Goal: Task Accomplishment & Management: Manage account settings

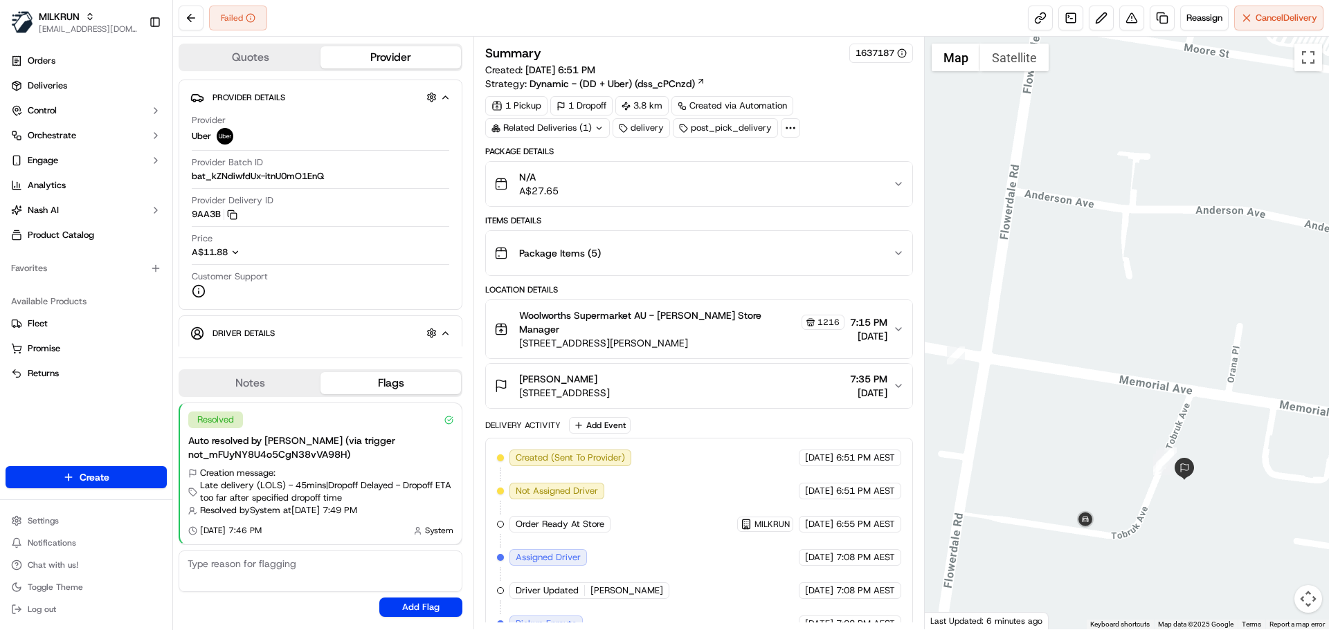
drag, startPoint x: 1176, startPoint y: 448, endPoint x: 1156, endPoint y: 402, distance: 50.5
click at [1156, 402] on div at bounding box center [1127, 333] width 405 height 593
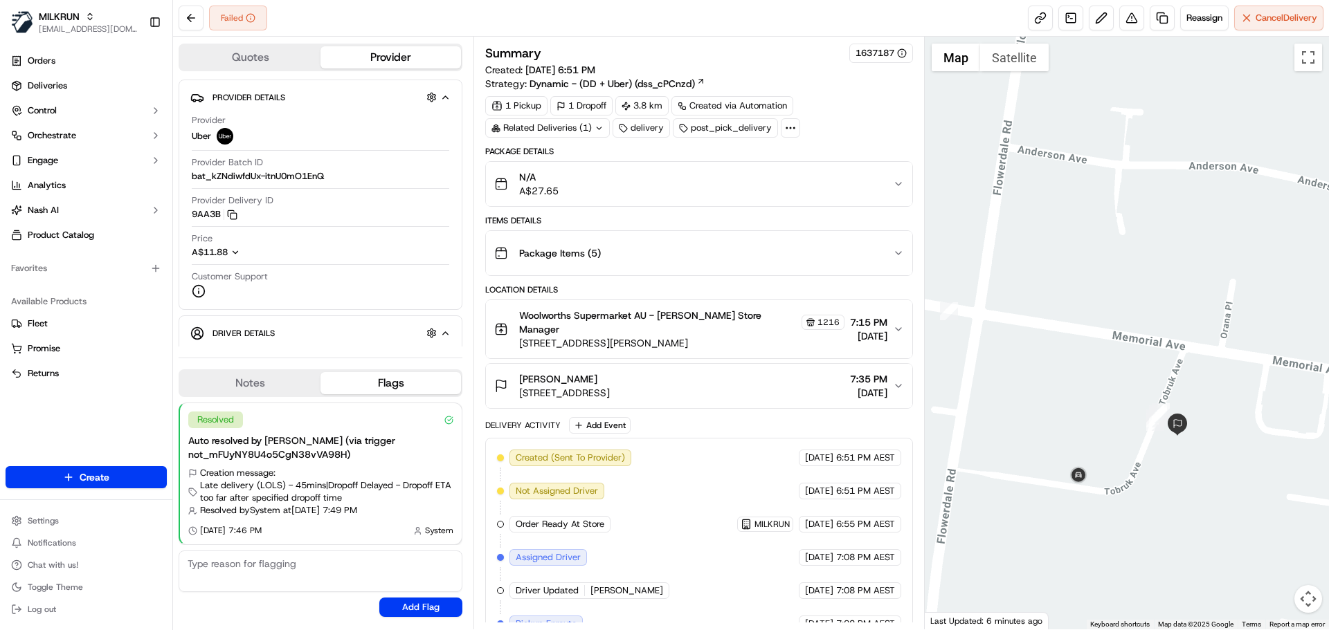
scroll to position [242, 0]
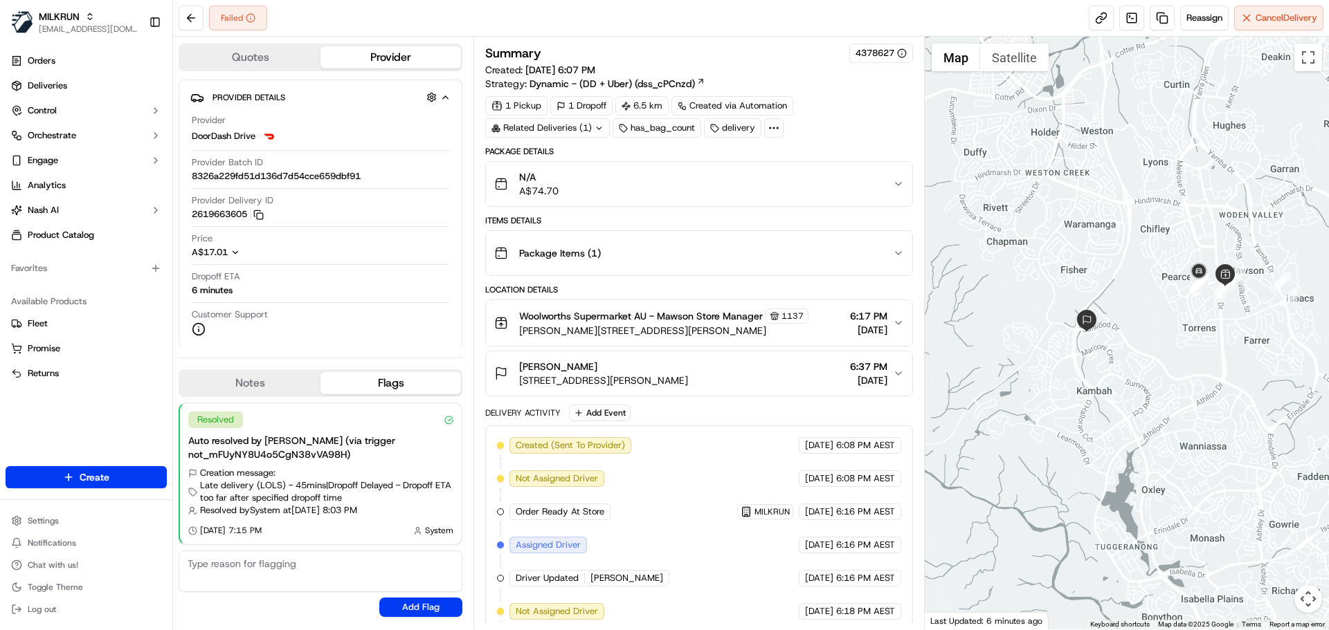
scroll to position [275, 0]
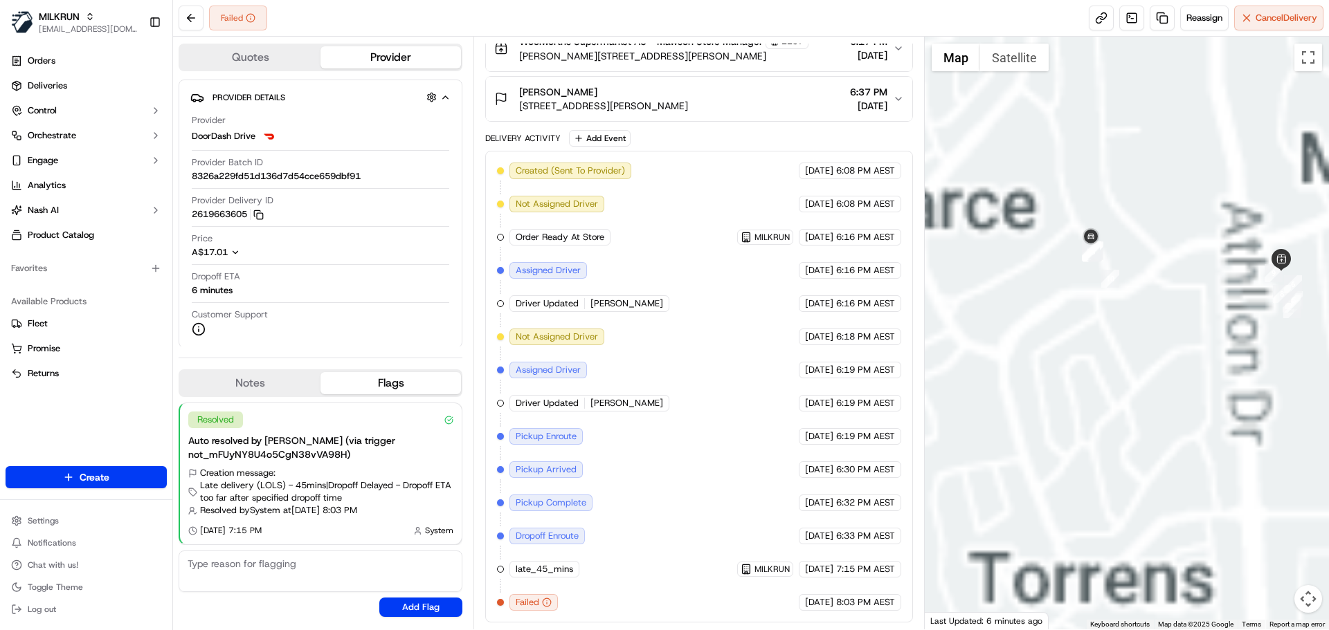
drag, startPoint x: 1213, startPoint y: 289, endPoint x: 1116, endPoint y: 300, distance: 97.5
click at [1116, 300] on div at bounding box center [1127, 333] width 405 height 593
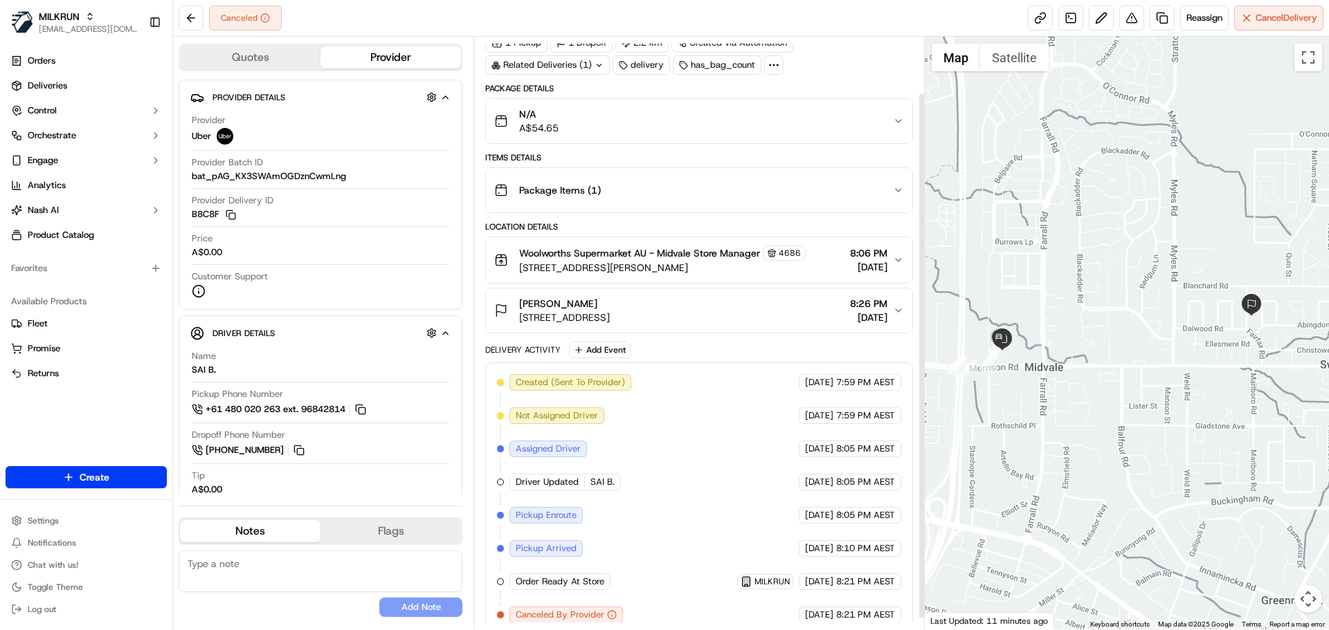
scroll to position [75, 0]
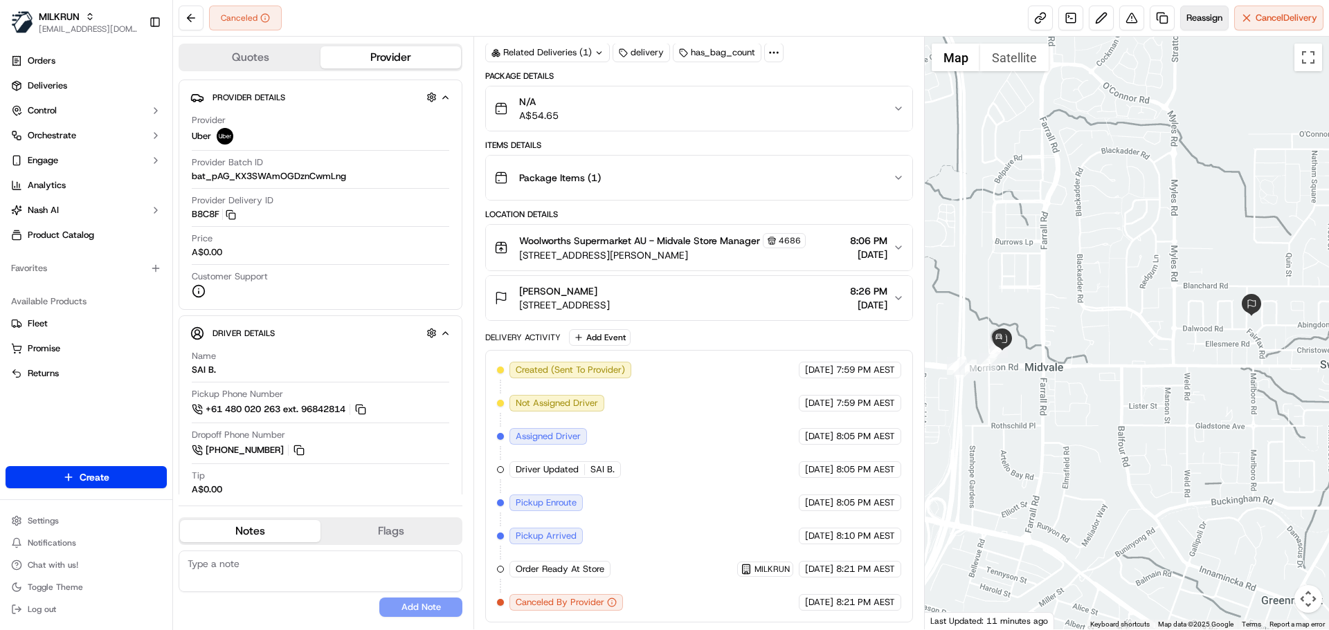
click at [1199, 18] on span "Reassign" at bounding box center [1204, 18] width 36 height 12
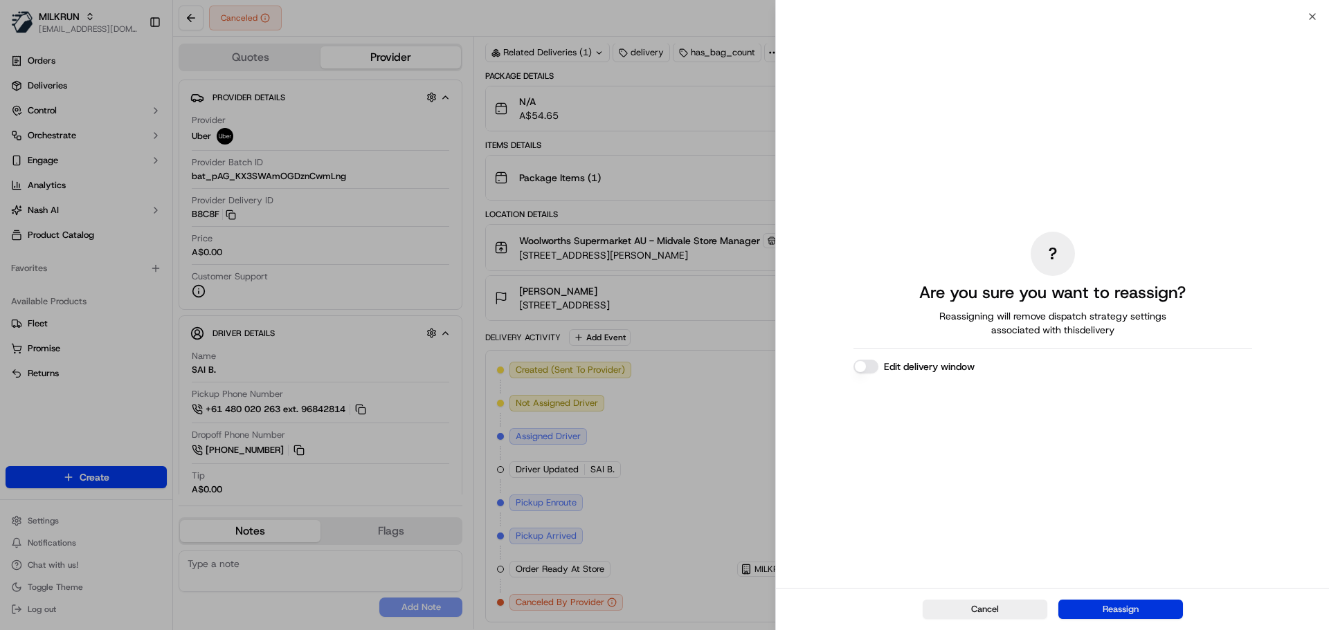
click at [1122, 604] on button "Reassign" at bounding box center [1120, 609] width 125 height 19
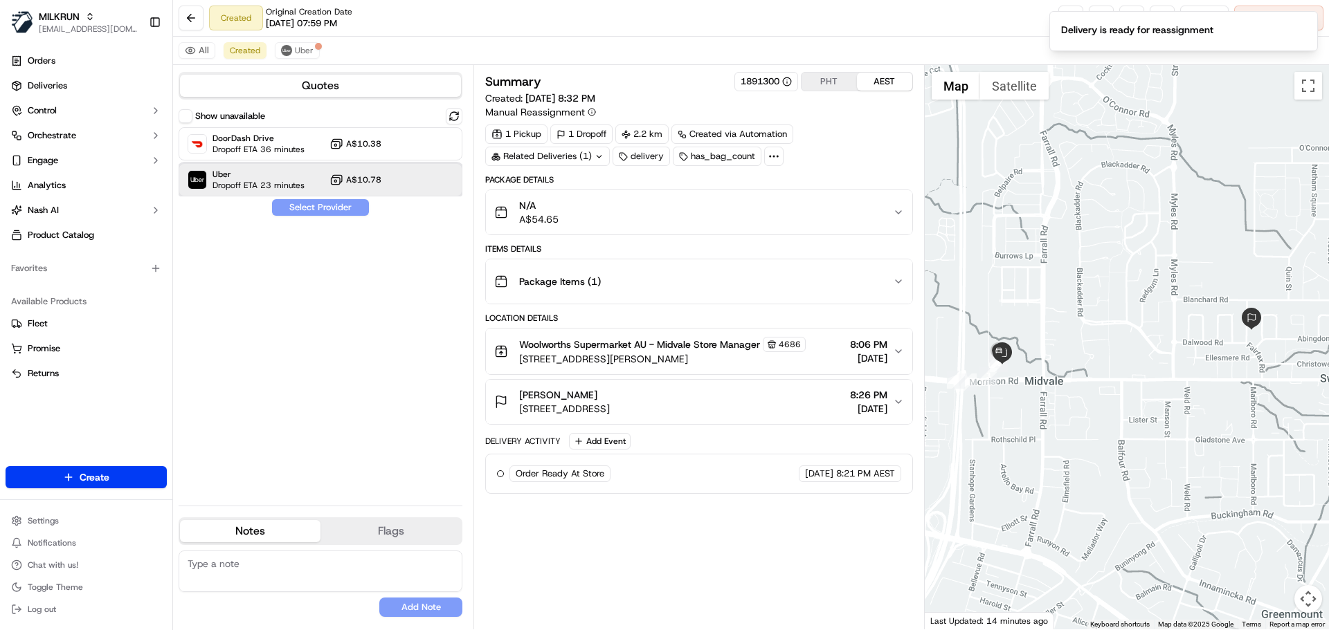
click at [237, 174] on span "Uber" at bounding box center [258, 174] width 92 height 11
click at [328, 201] on button "Assign Provider" at bounding box center [320, 207] width 98 height 17
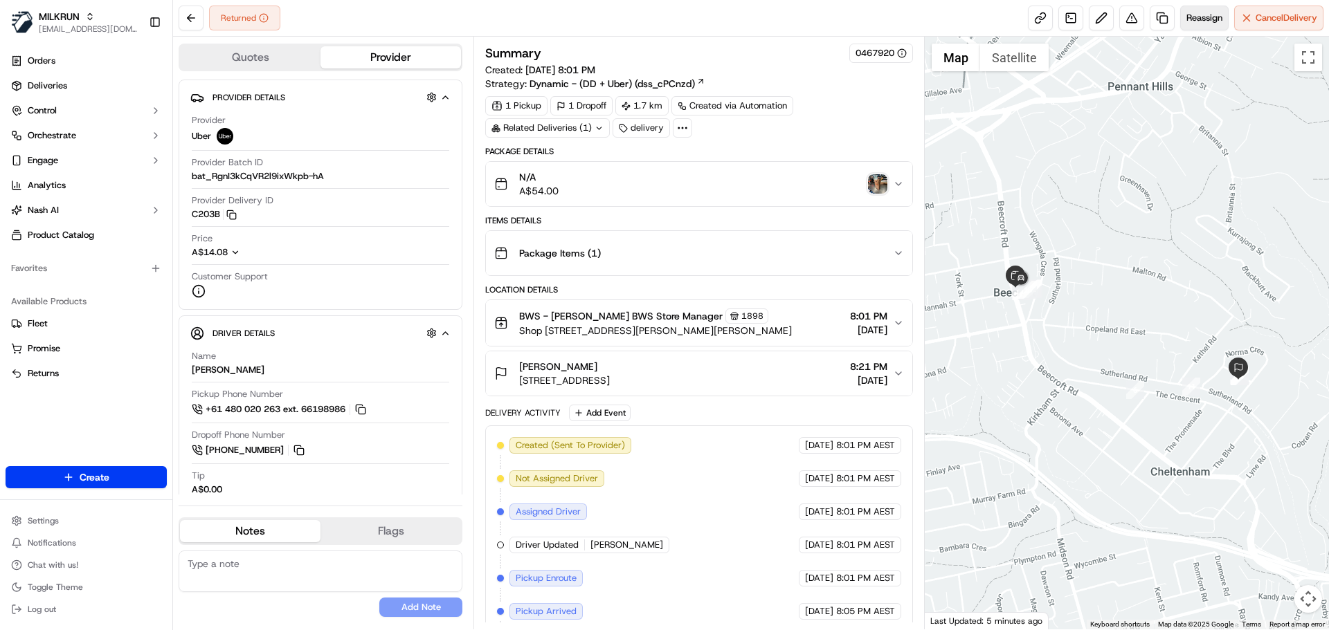
click at [1204, 18] on span "Reassign" at bounding box center [1204, 18] width 36 height 12
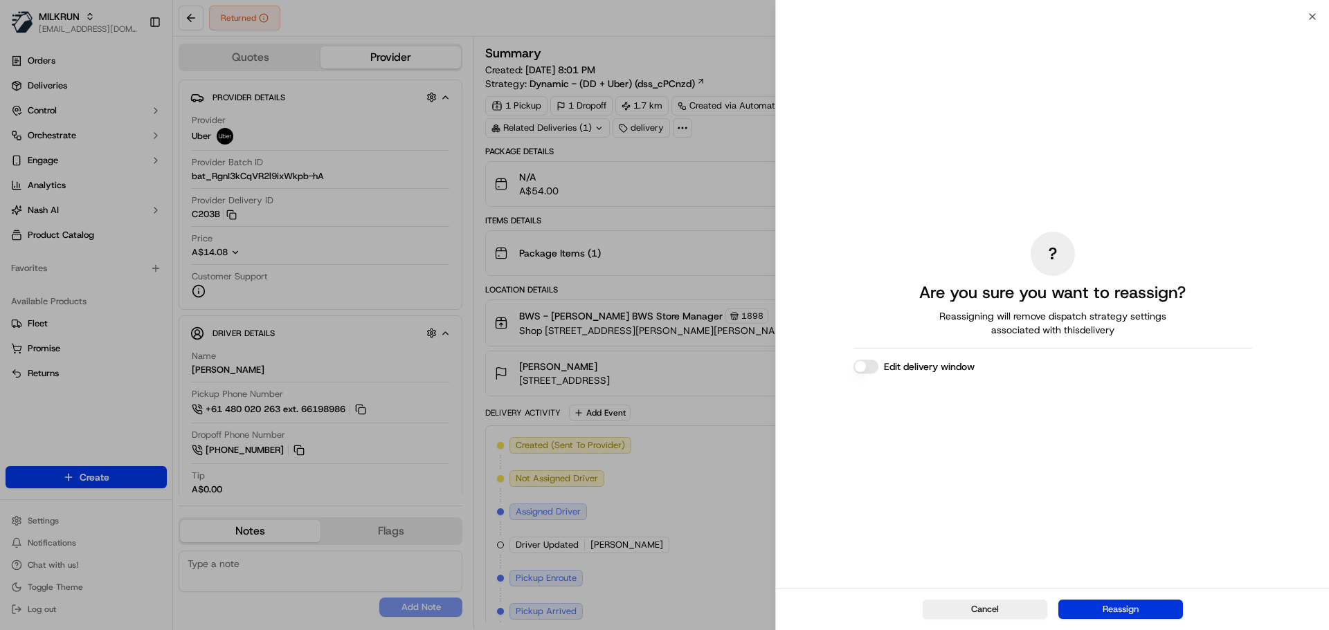
click at [1123, 604] on button "Reassign" at bounding box center [1120, 609] width 125 height 19
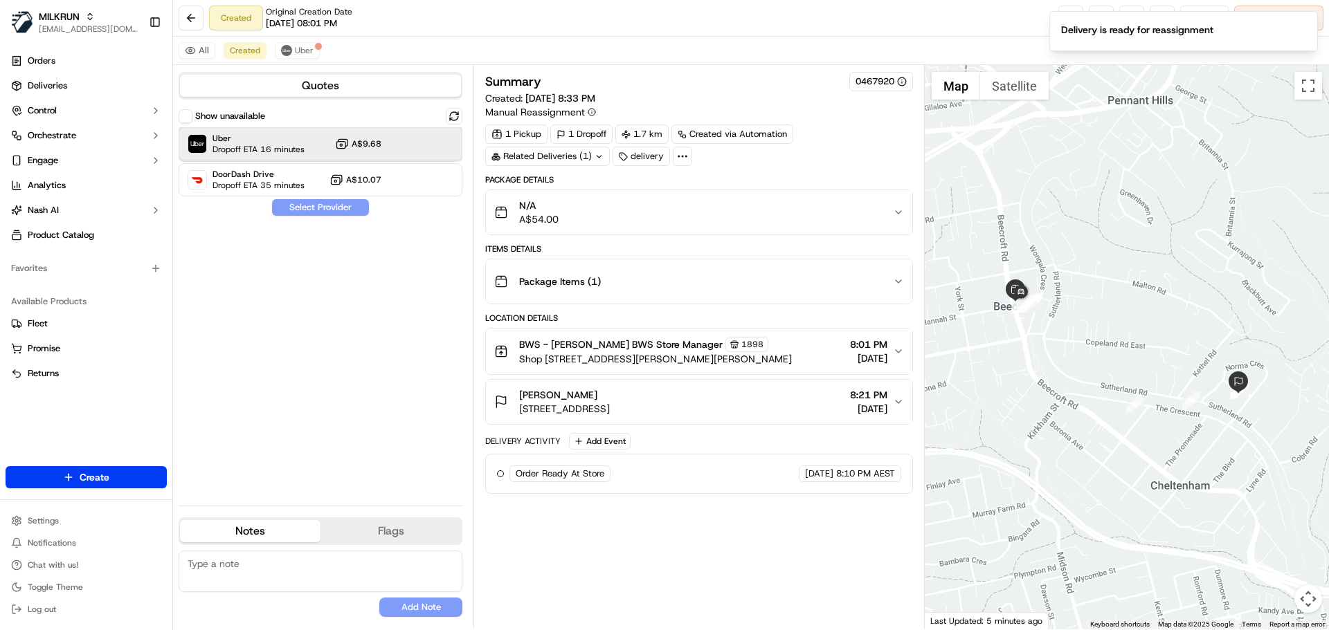
click at [293, 145] on span "Dropoff ETA 16 minutes" at bounding box center [258, 149] width 92 height 11
click at [325, 209] on button "Assign Provider" at bounding box center [320, 207] width 98 height 17
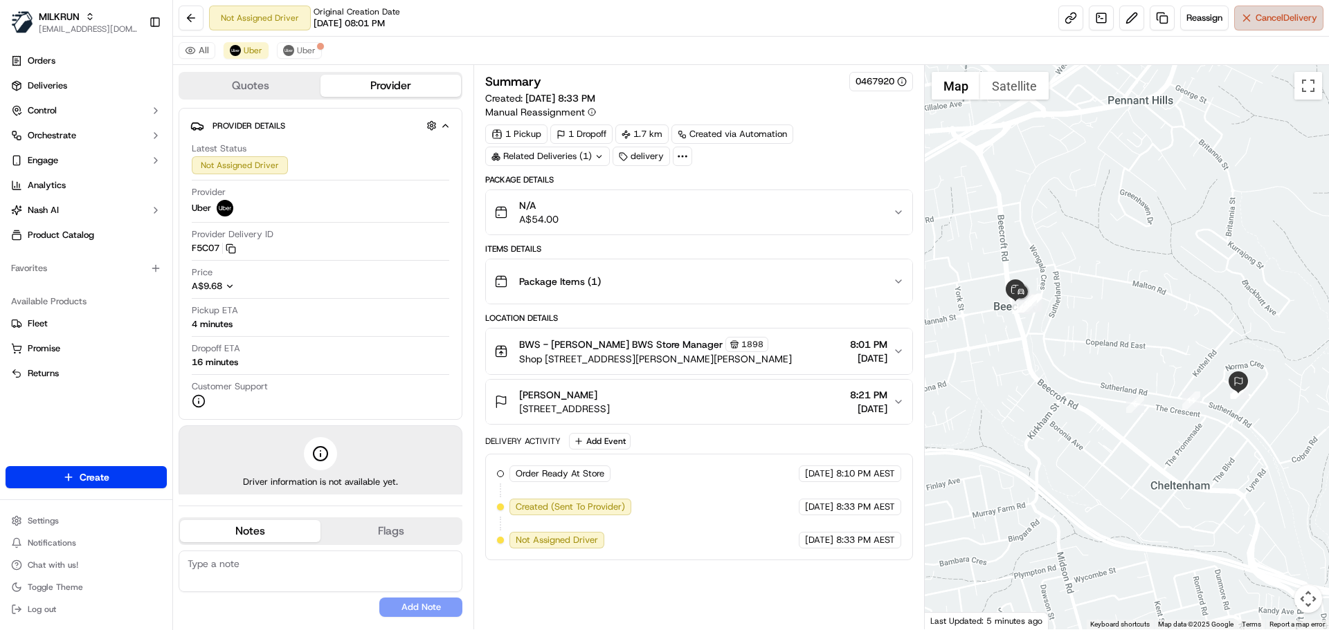
click at [1274, 16] on span "Cancel Delivery" at bounding box center [1286, 18] width 62 height 12
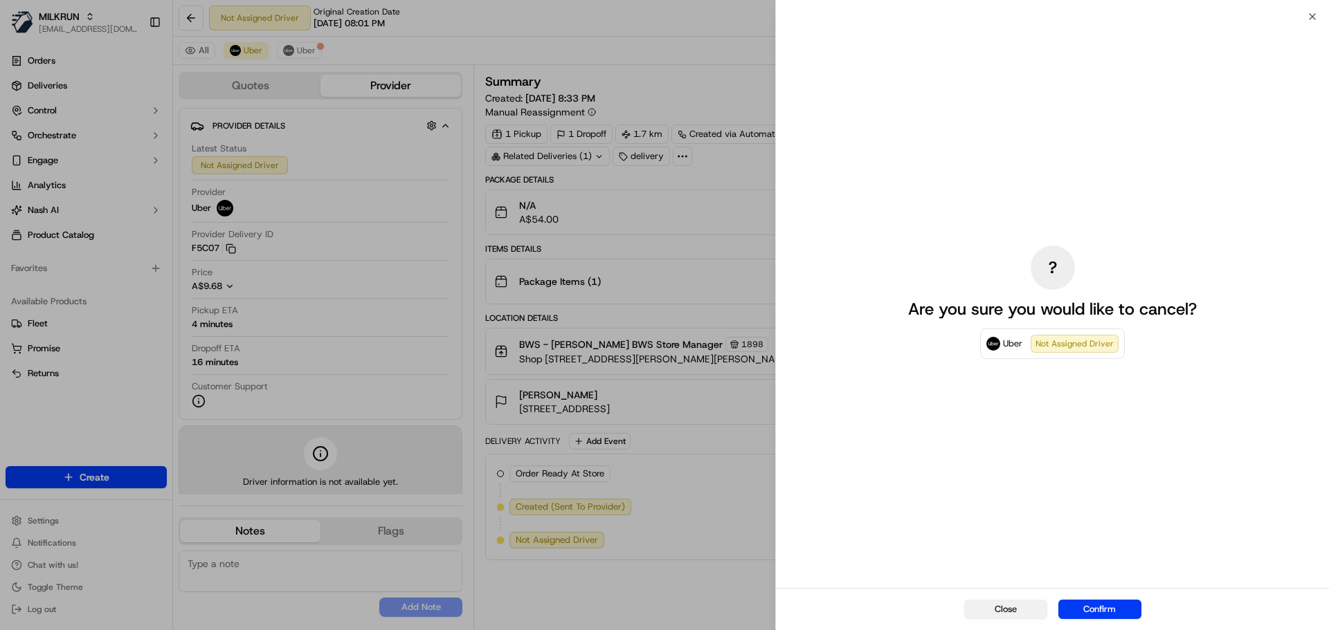
click at [1015, 604] on button "Close" at bounding box center [1005, 609] width 83 height 19
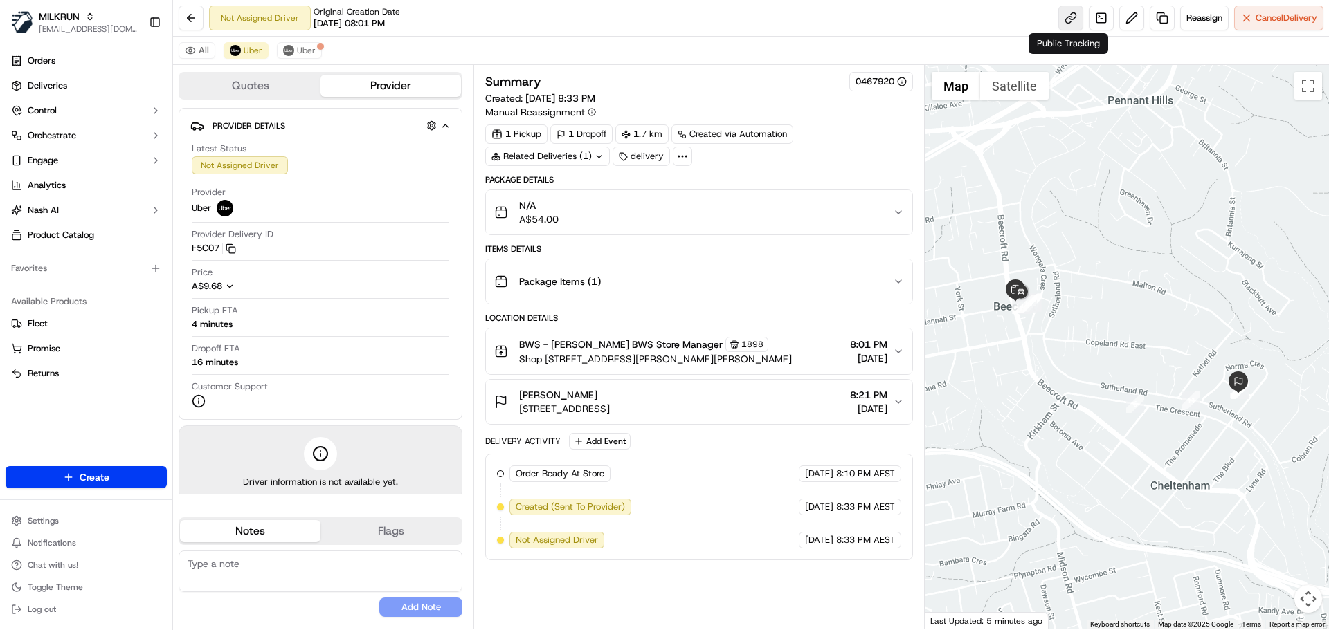
click at [1069, 17] on link at bounding box center [1070, 18] width 25 height 25
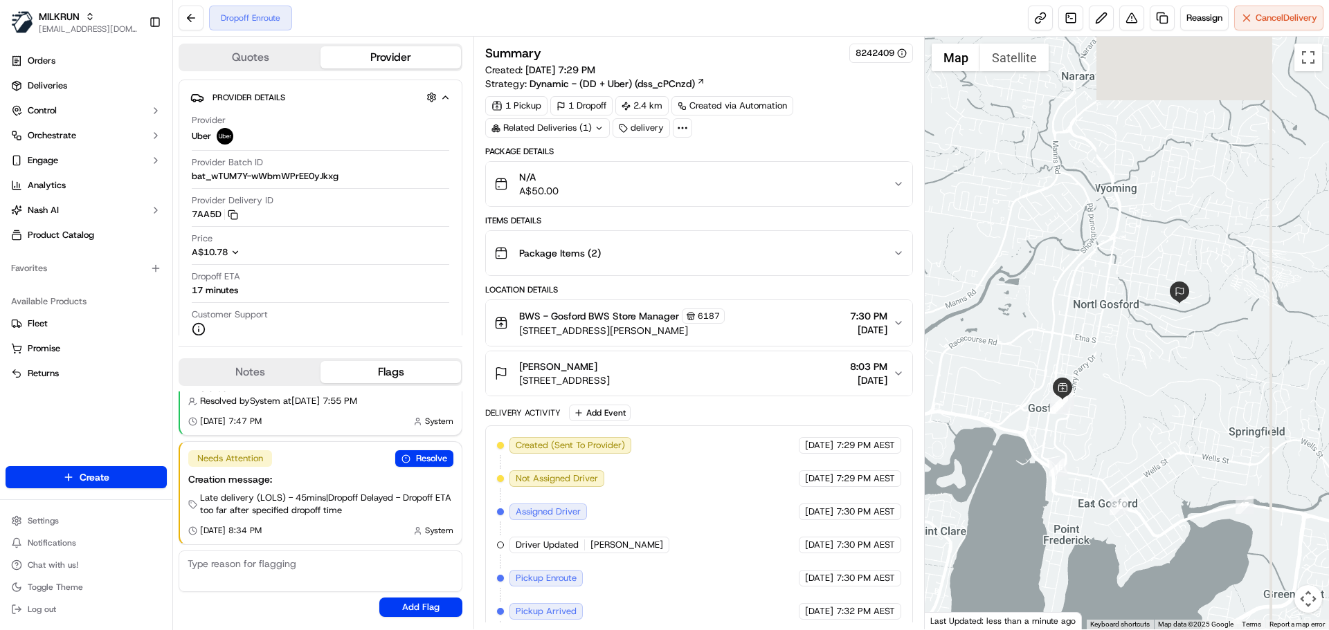
scroll to position [142, 0]
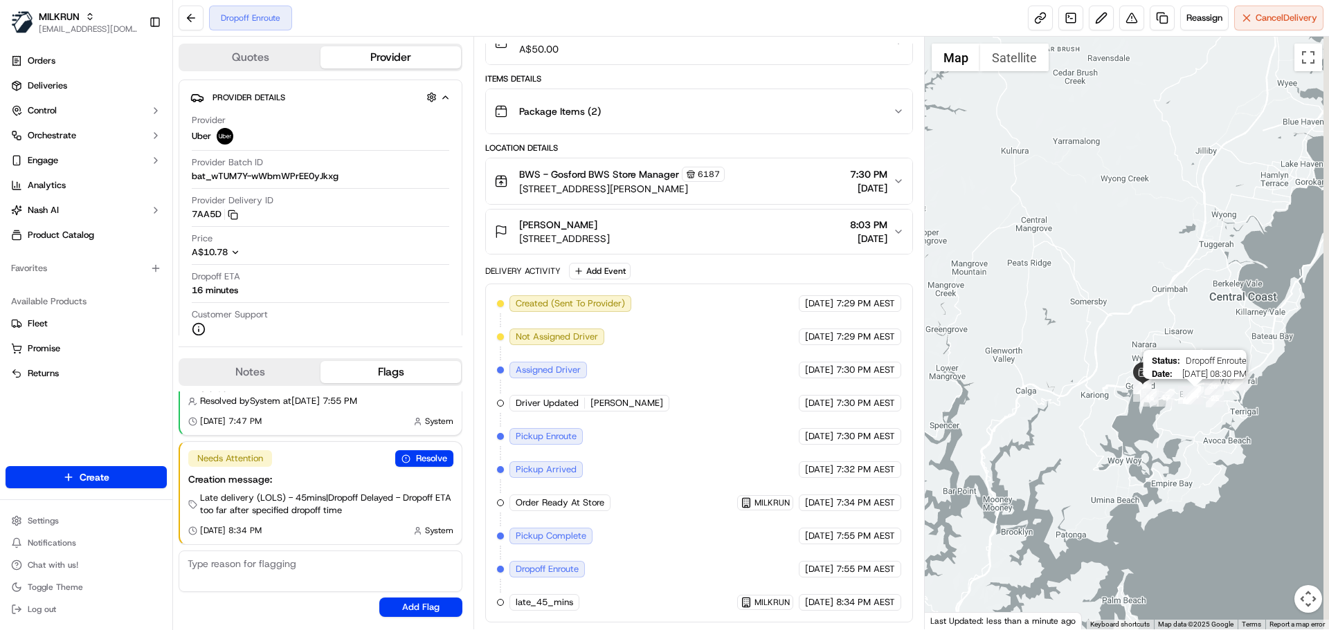
drag, startPoint x: 1216, startPoint y: 405, endPoint x: 1176, endPoint y: 403, distance: 40.2
click at [1186, 403] on img "24" at bounding box center [1195, 396] width 18 height 18
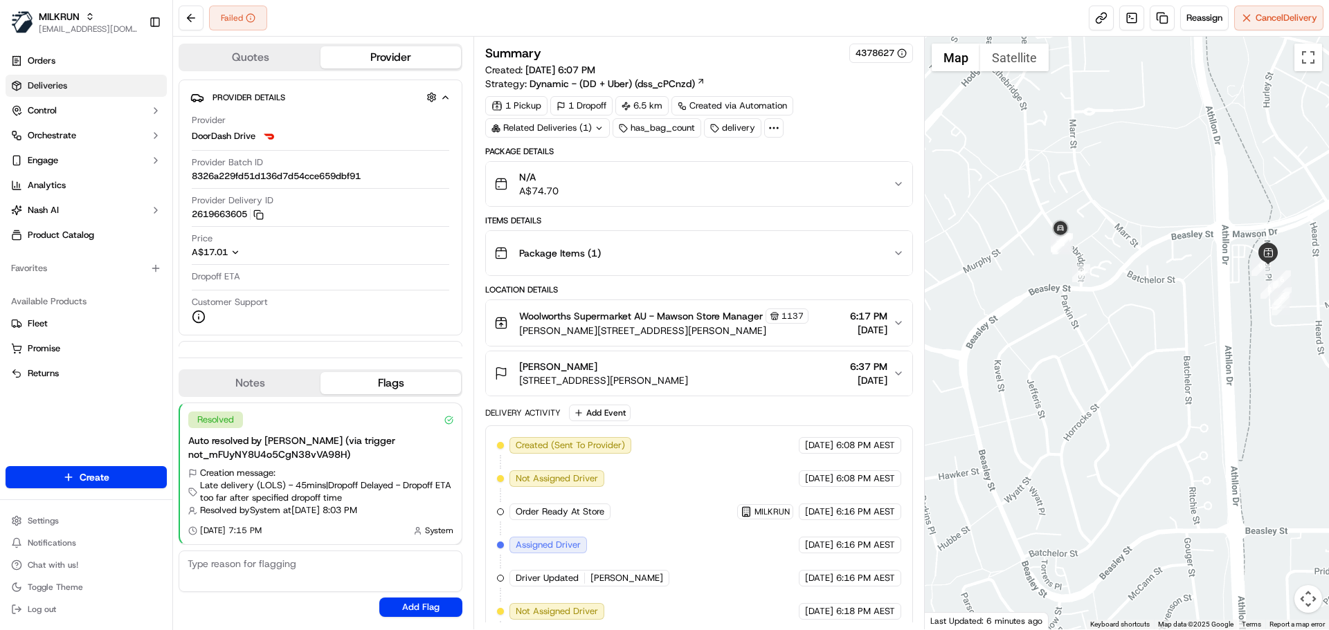
scroll to position [275, 0]
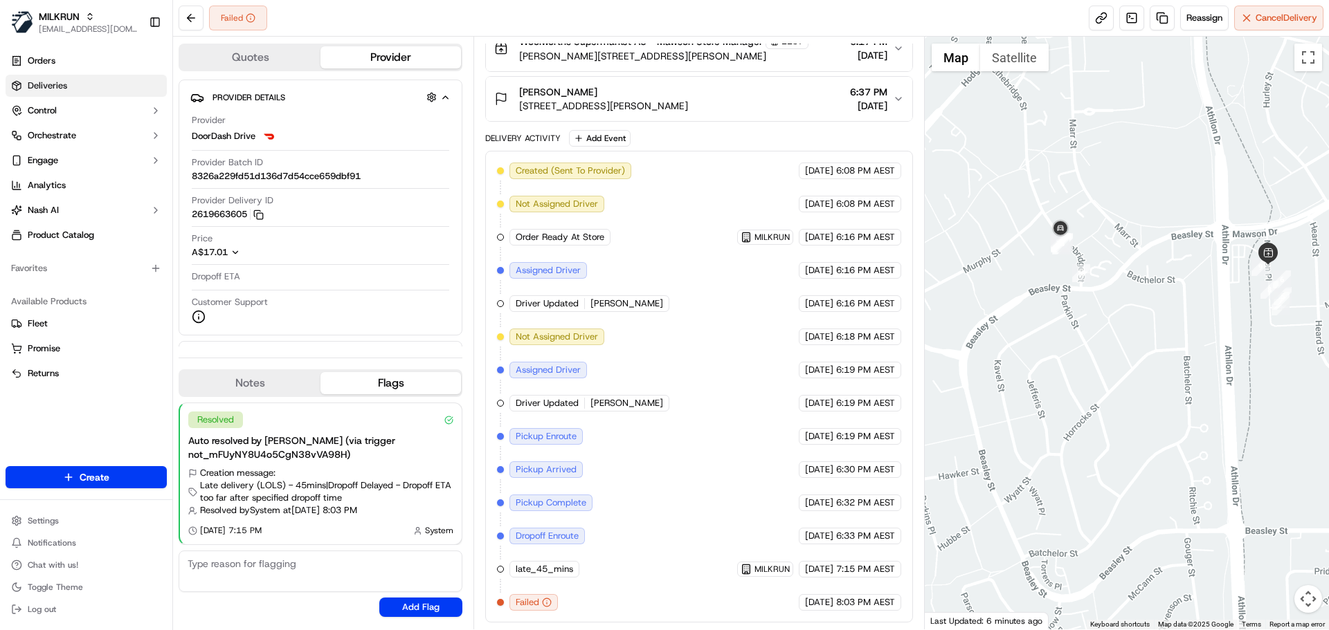
click at [52, 88] on span "Deliveries" at bounding box center [47, 86] width 39 height 12
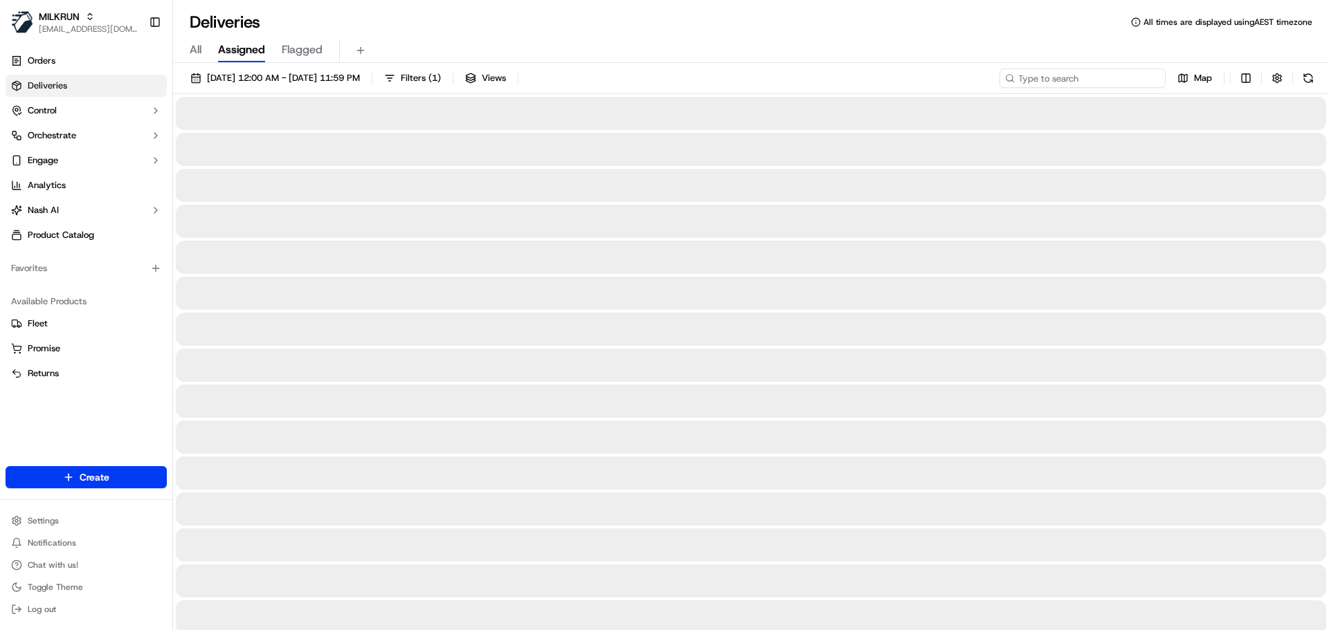
click at [1124, 76] on input at bounding box center [1082, 78] width 166 height 19
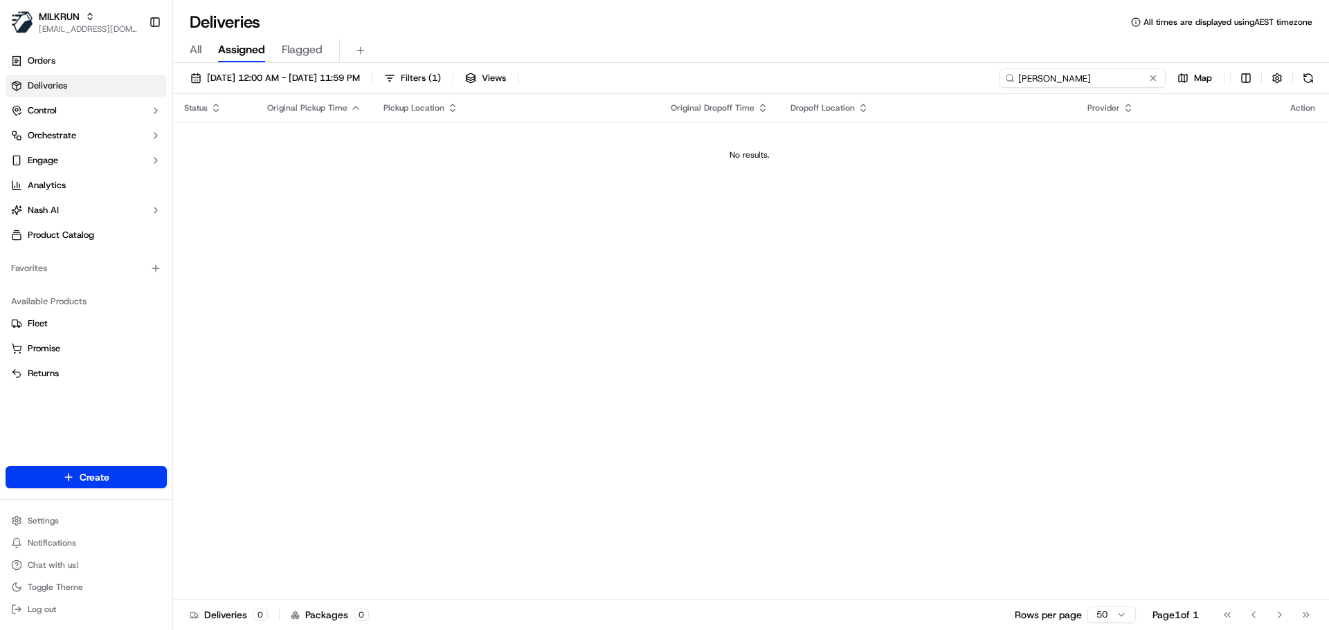
type input "toni andrews"
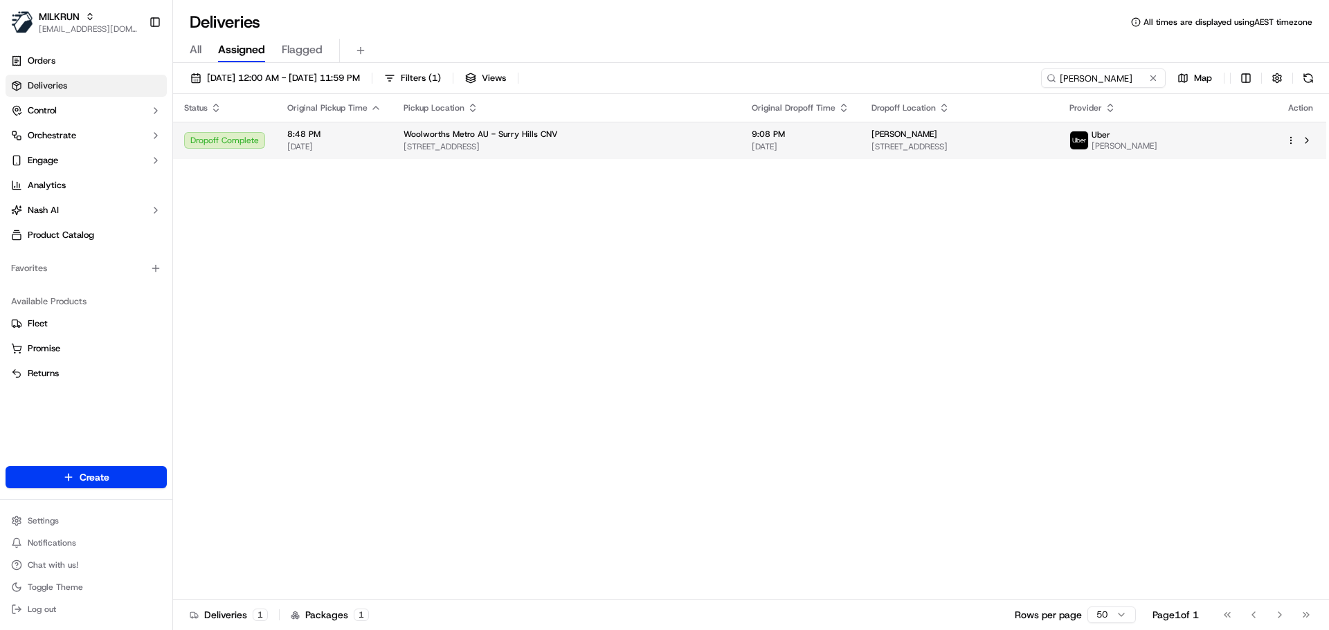
click at [469, 135] on span "Woolworths Metro AU - Surry Hills CNV" at bounding box center [480, 134] width 154 height 11
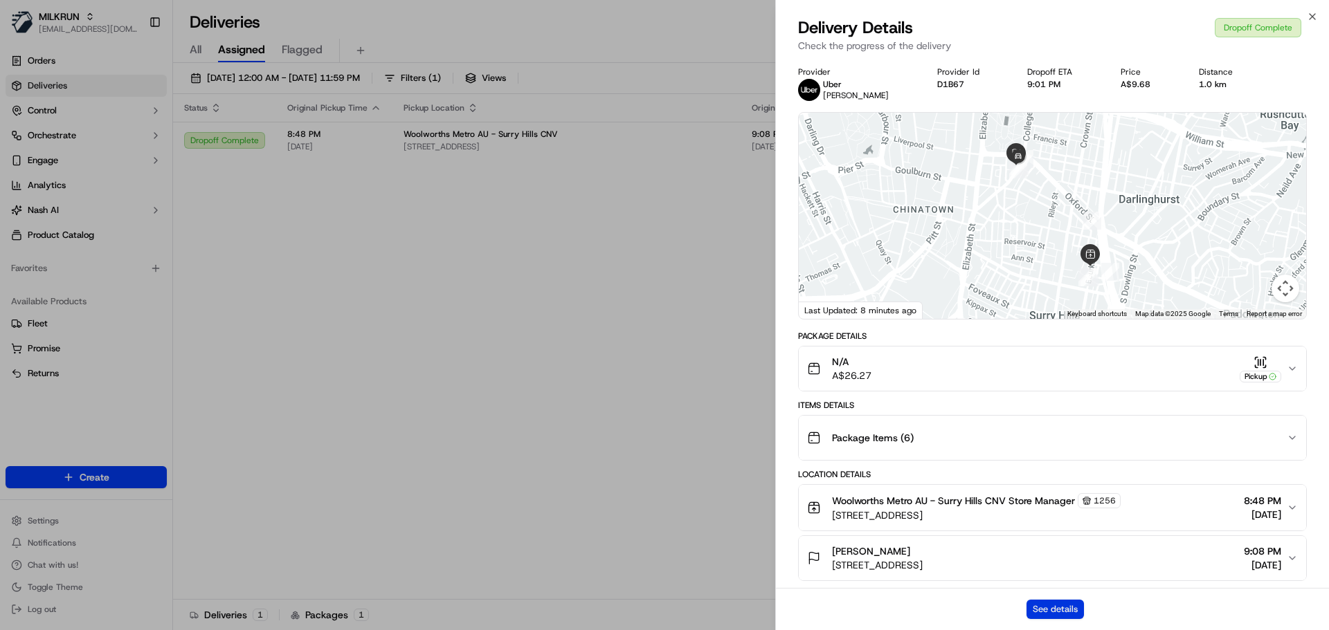
click at [1043, 606] on button "See details" at bounding box center [1054, 609] width 57 height 19
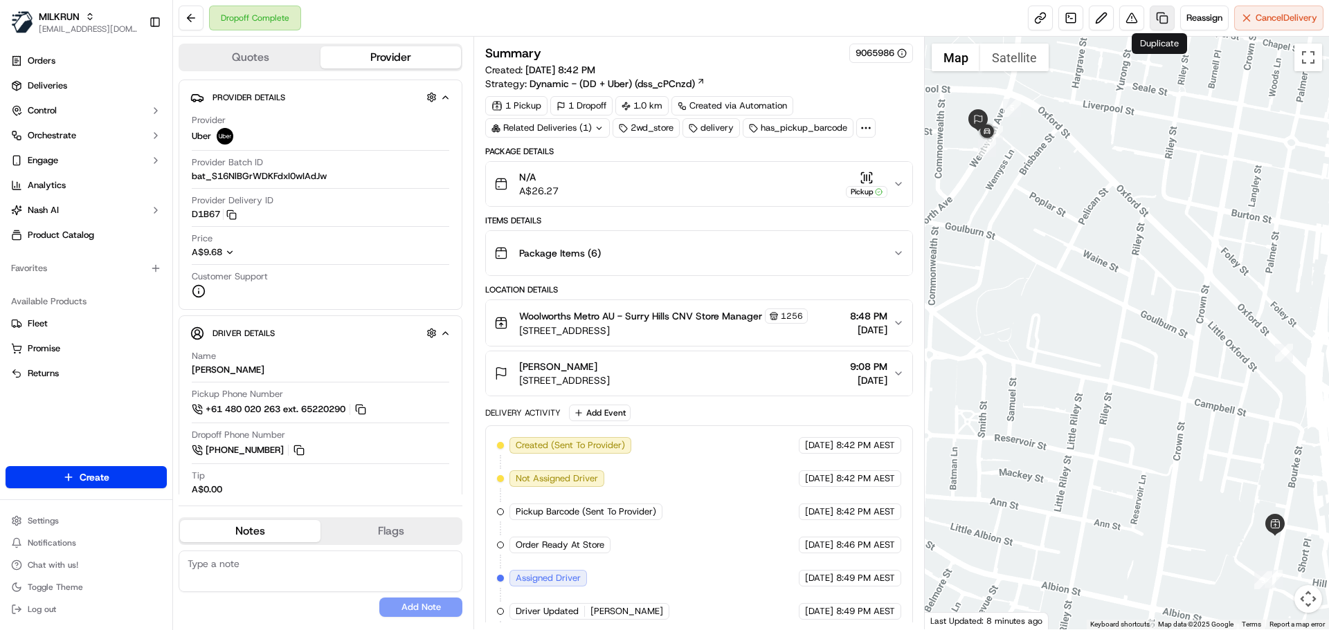
click at [1153, 24] on link at bounding box center [1162, 18] width 25 height 25
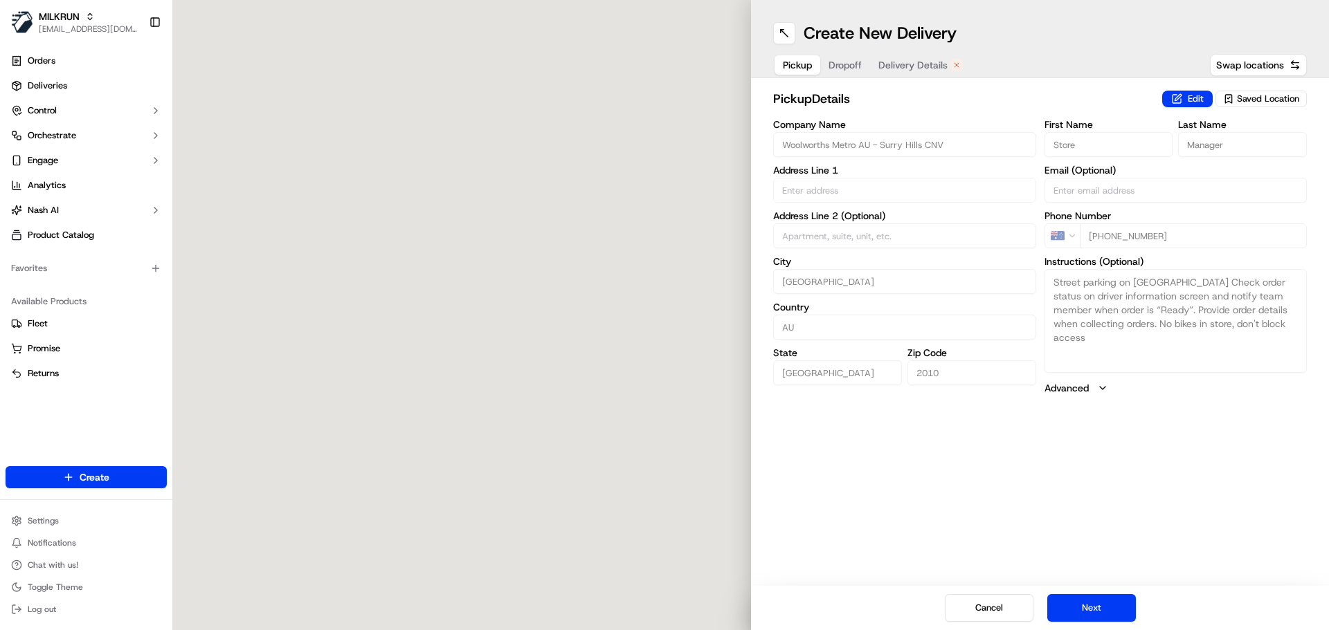
type input "413-417 Bourke St"
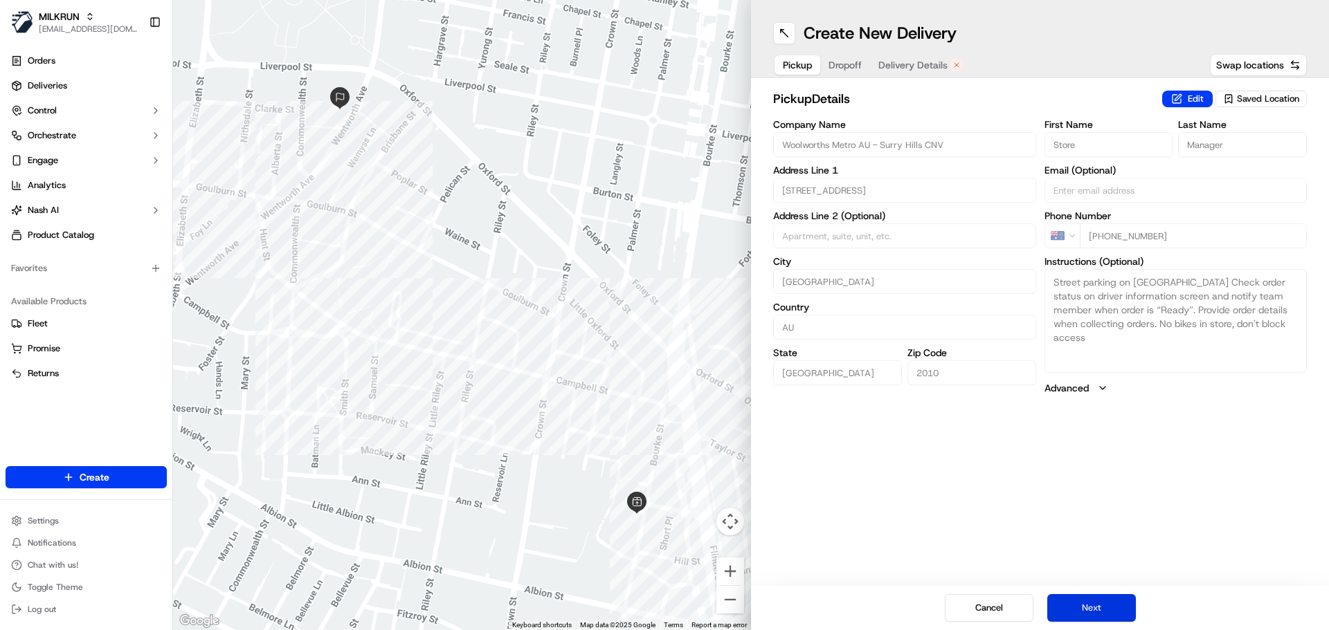
click at [1092, 604] on button "Next" at bounding box center [1091, 609] width 89 height 28
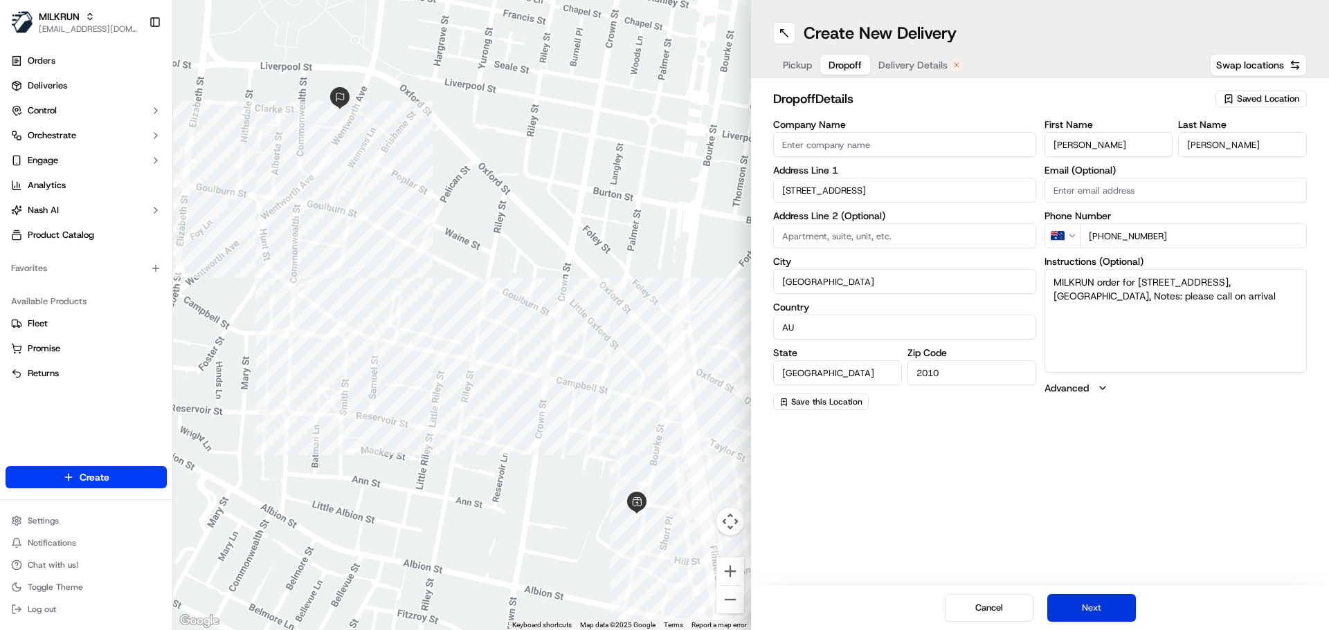
click at [1092, 604] on button "Next" at bounding box center [1091, 609] width 89 height 28
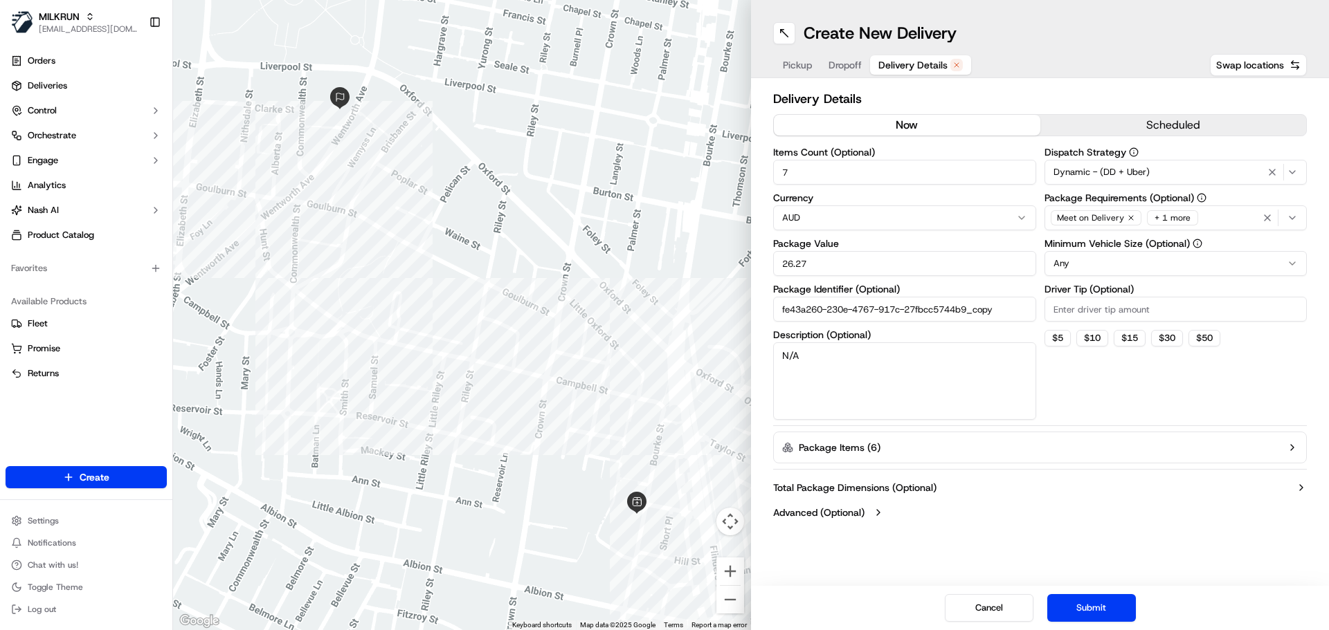
click at [905, 122] on button "now" at bounding box center [907, 125] width 266 height 21
click at [1080, 608] on button "Submit" at bounding box center [1091, 609] width 89 height 28
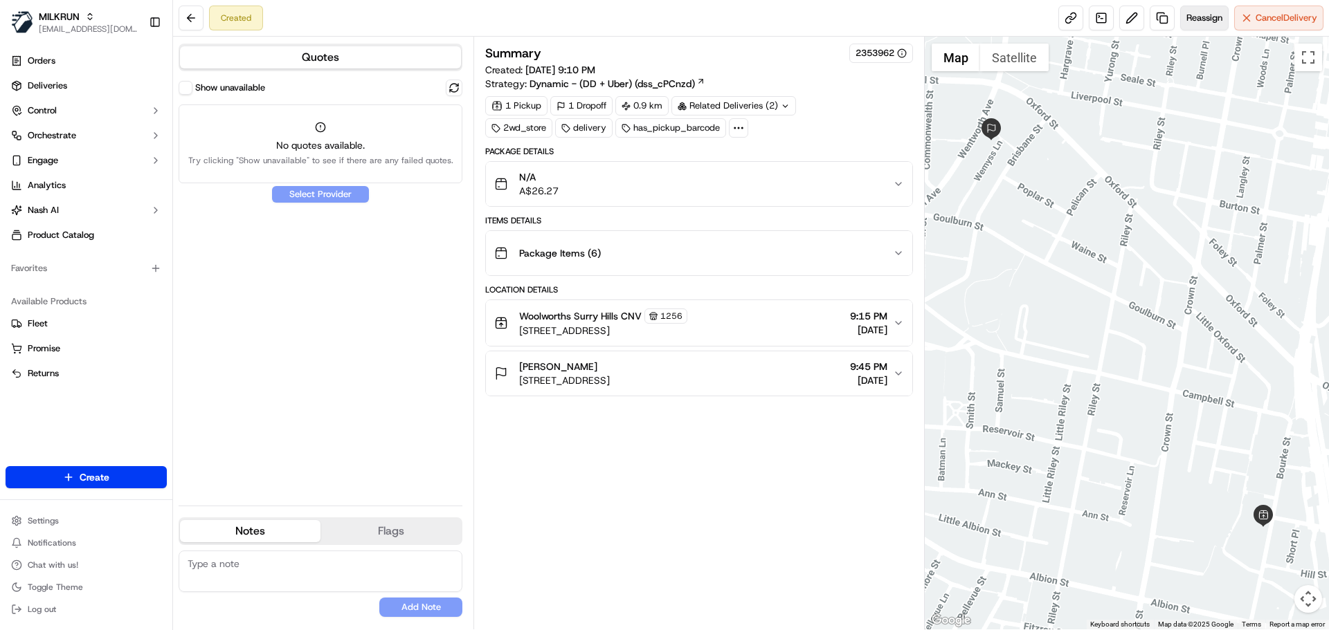
click at [1215, 16] on span "Reassign" at bounding box center [1204, 18] width 36 height 12
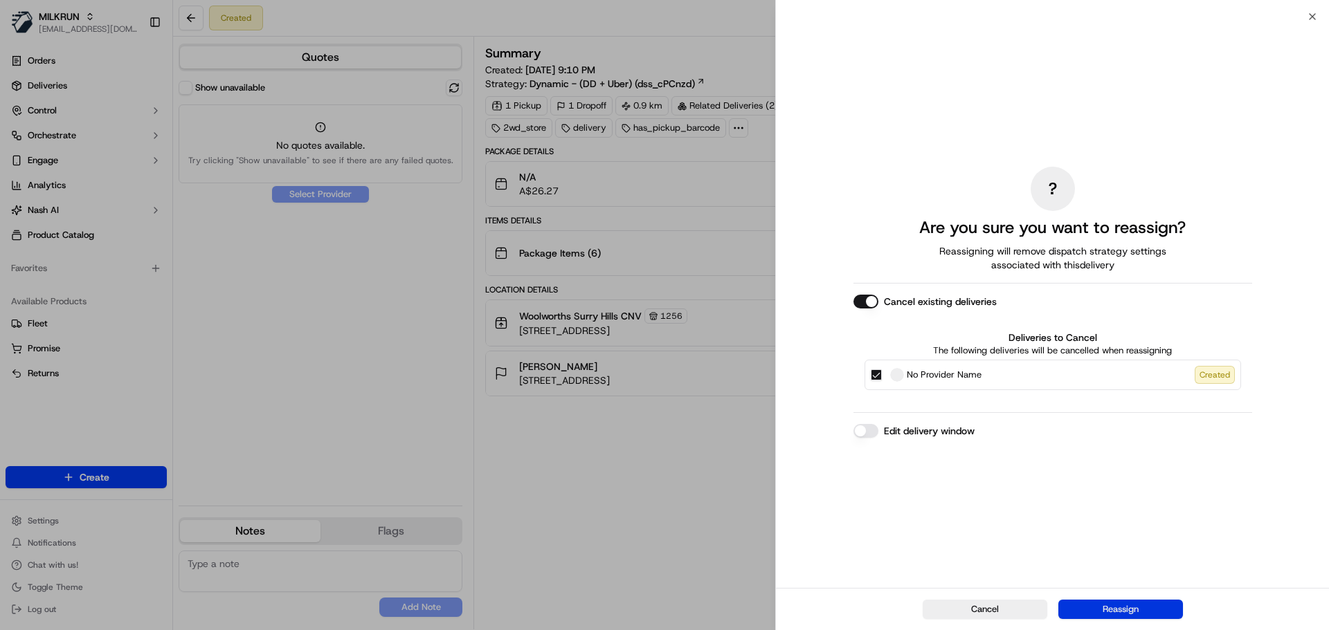
click at [1110, 602] on button "Reassign" at bounding box center [1120, 609] width 125 height 19
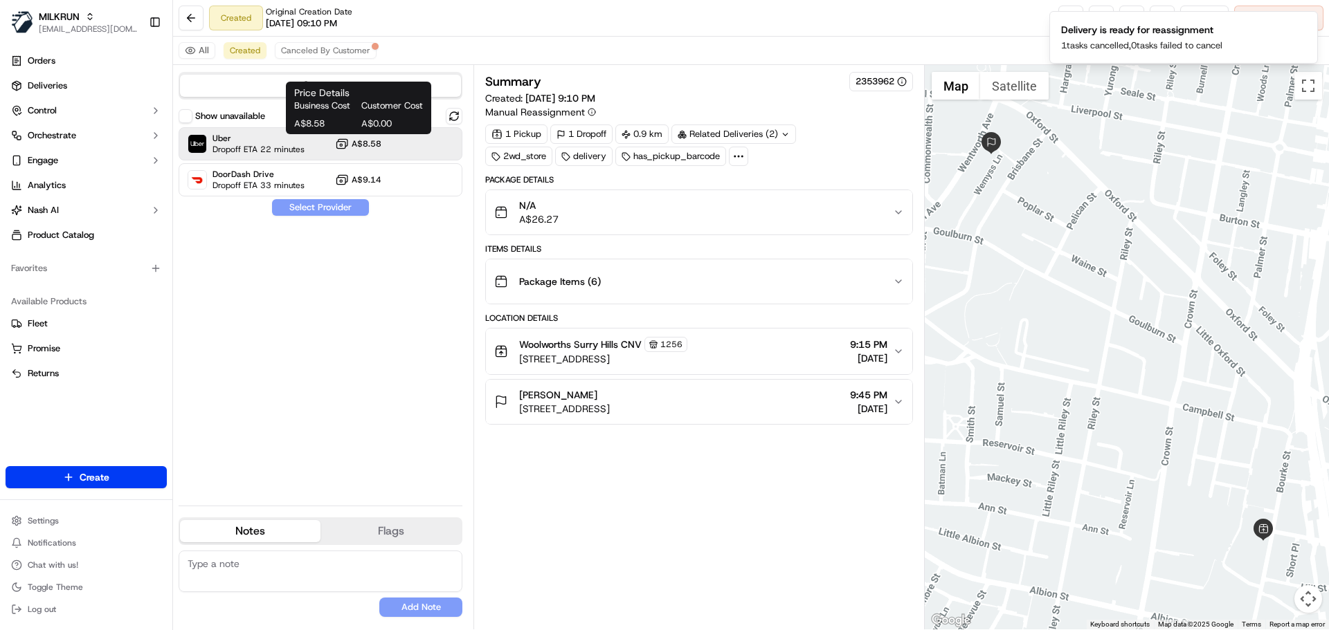
click at [350, 143] on button "A$8.58" at bounding box center [358, 144] width 46 height 14
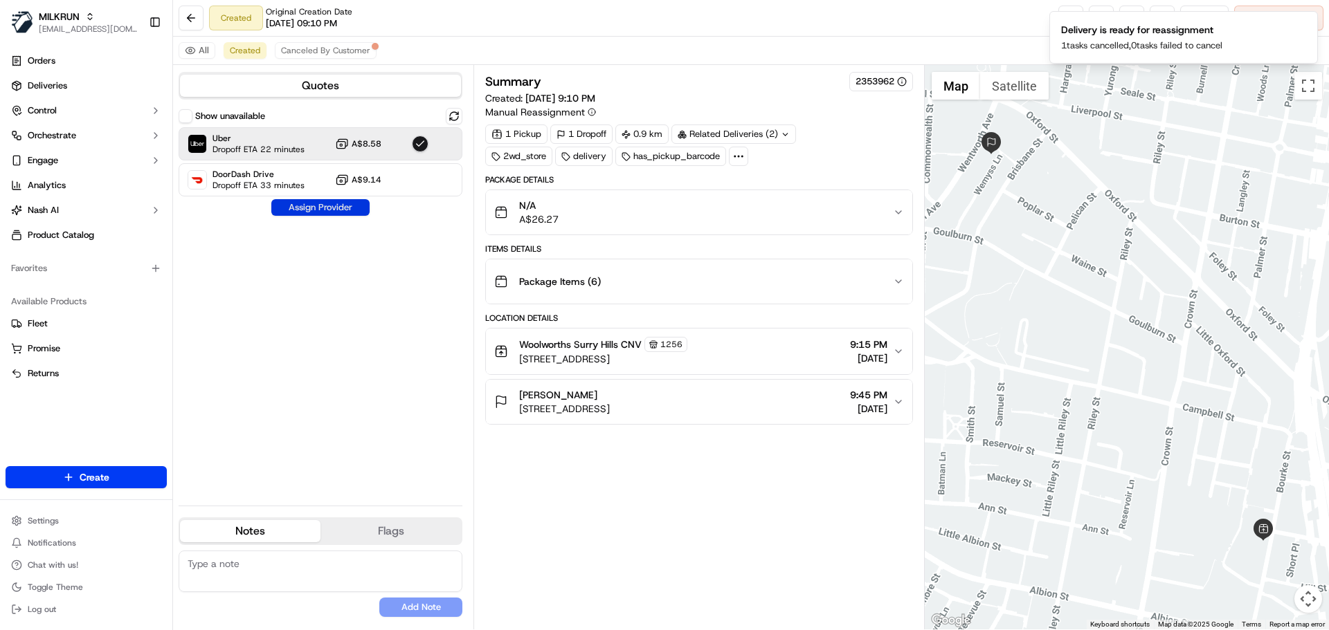
click at [345, 207] on button "Assign Provider" at bounding box center [320, 207] width 98 height 17
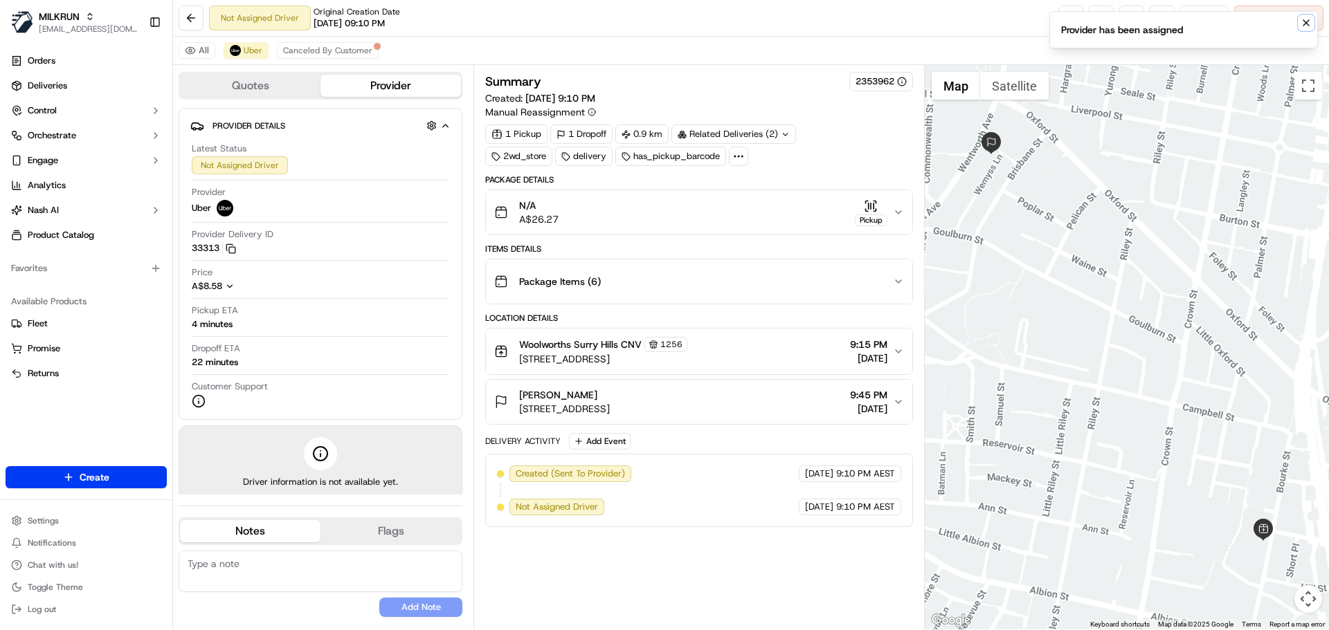
click at [1307, 20] on icon "Notifications (F8)" at bounding box center [1305, 22] width 11 height 11
click at [1071, 16] on link at bounding box center [1070, 18] width 25 height 25
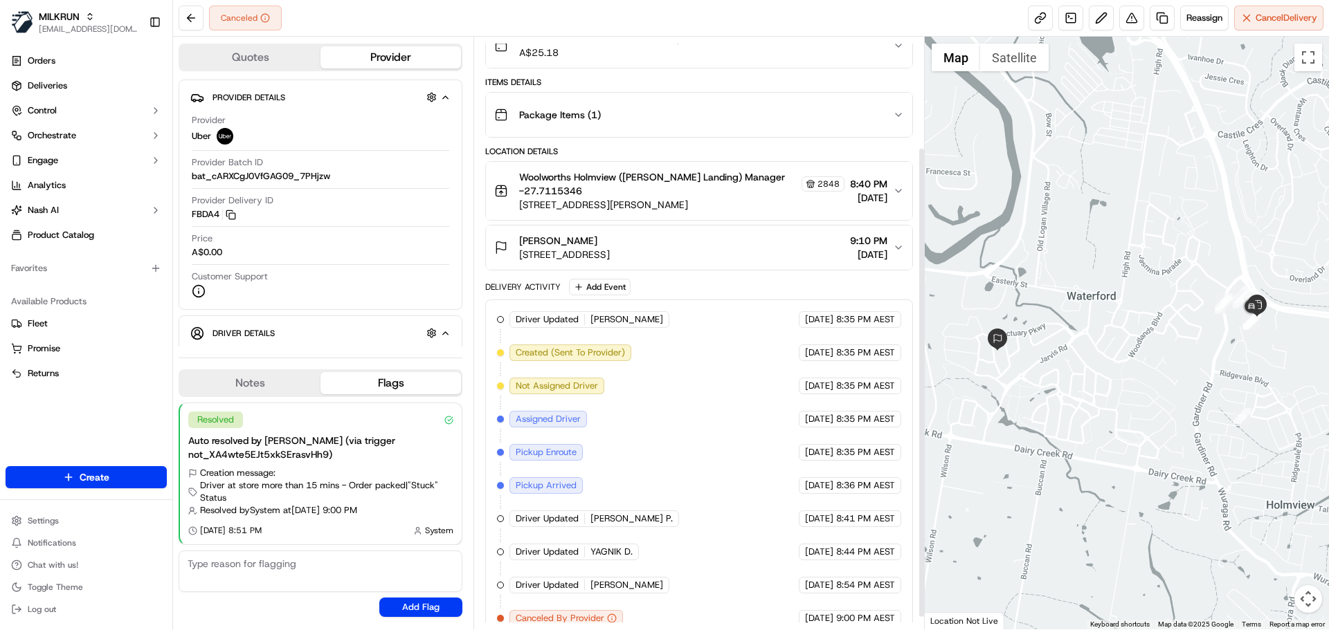
scroll to position [134, 0]
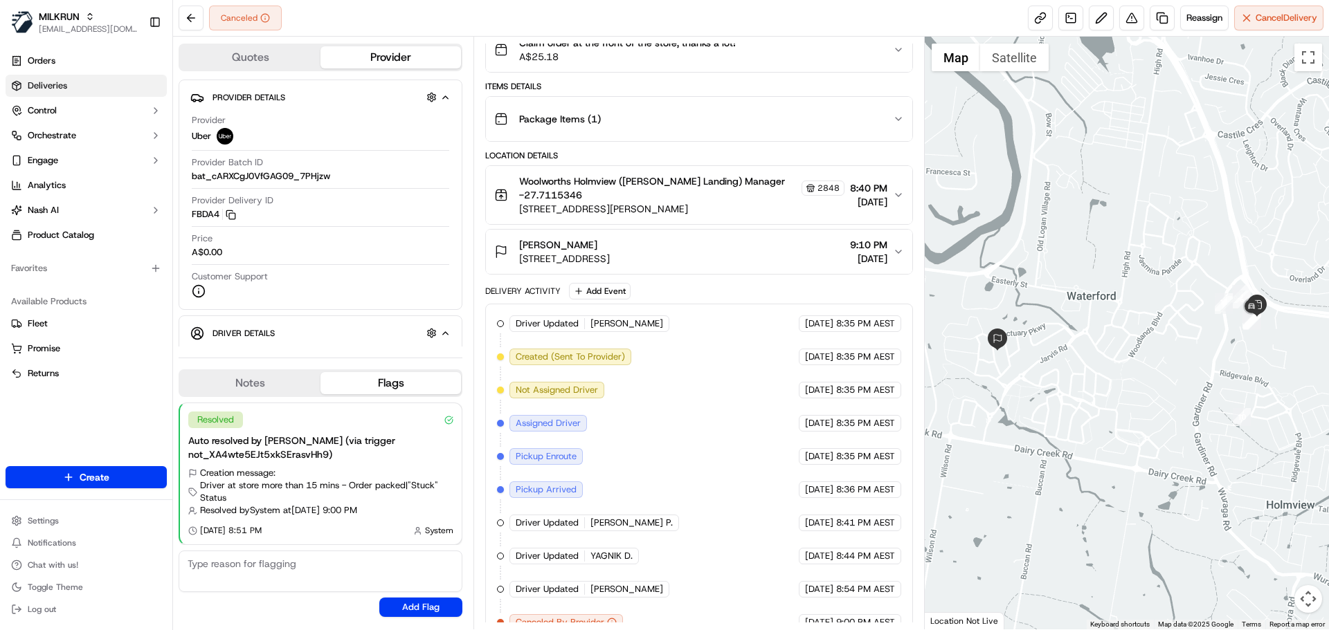
click at [44, 90] on span "Deliveries" at bounding box center [47, 86] width 39 height 12
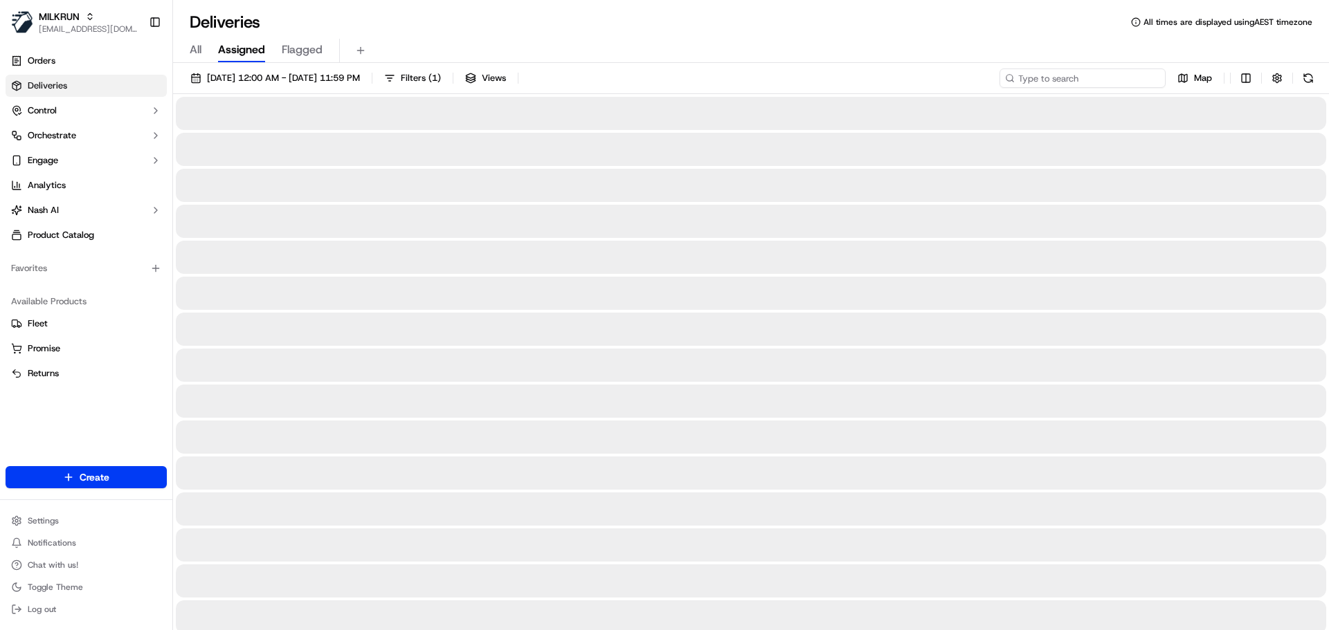
click at [1090, 83] on input at bounding box center [1082, 78] width 166 height 19
type input "[PERSON_NAME]"
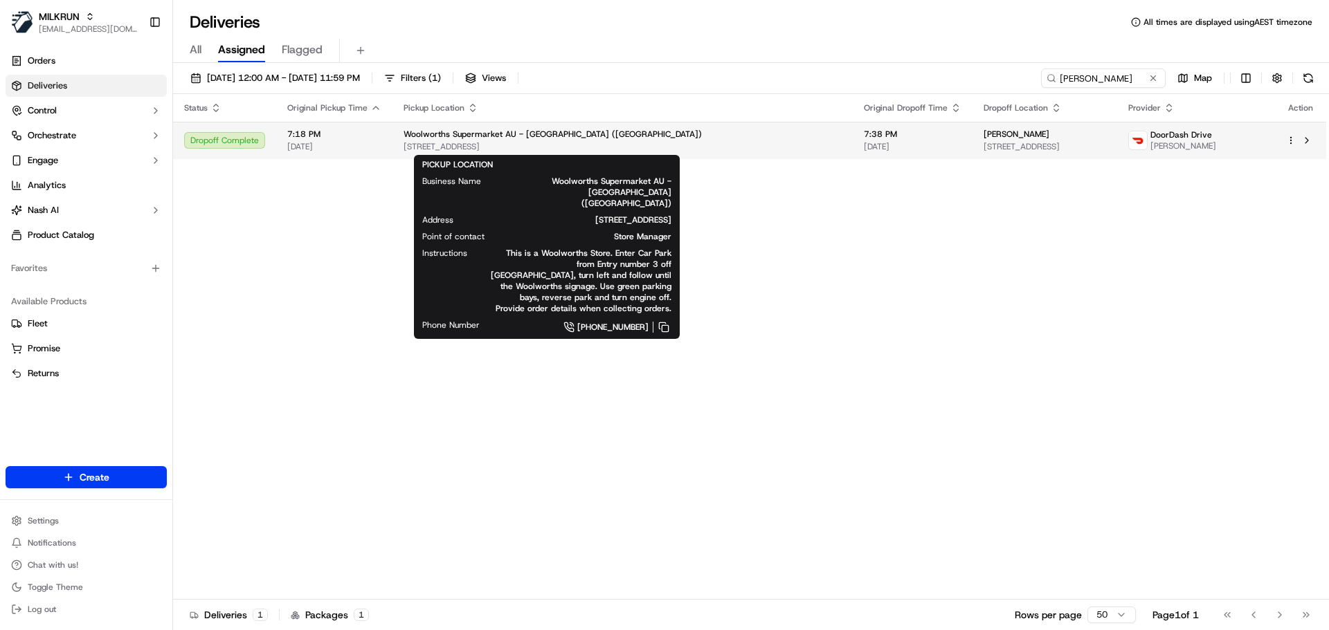
click at [435, 141] on span "[STREET_ADDRESS]" at bounding box center [622, 146] width 438 height 11
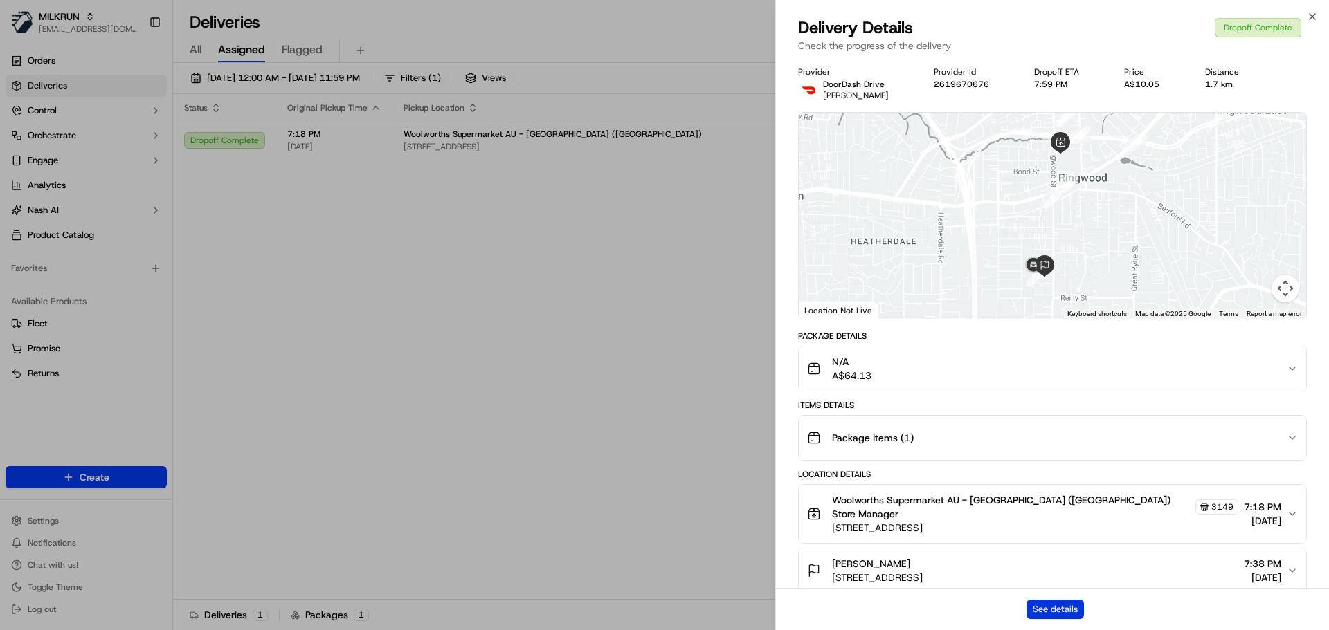
click at [1071, 604] on button "See details" at bounding box center [1054, 609] width 57 height 19
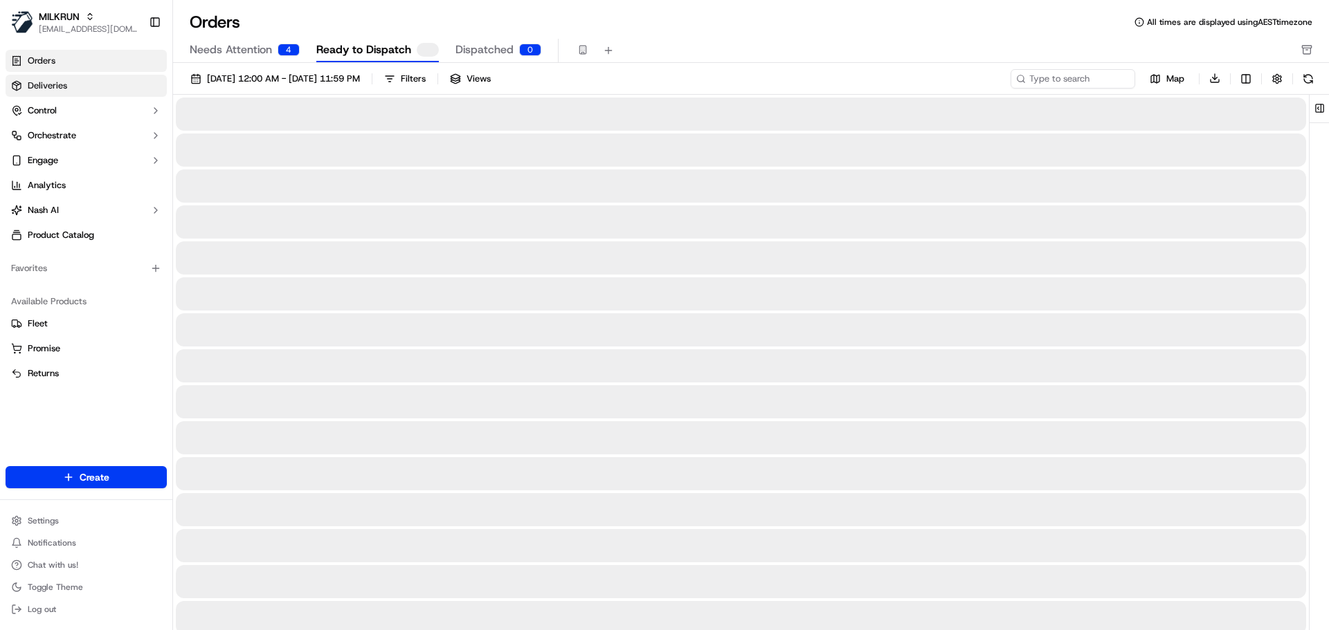
click at [55, 86] on span "Deliveries" at bounding box center [47, 86] width 39 height 12
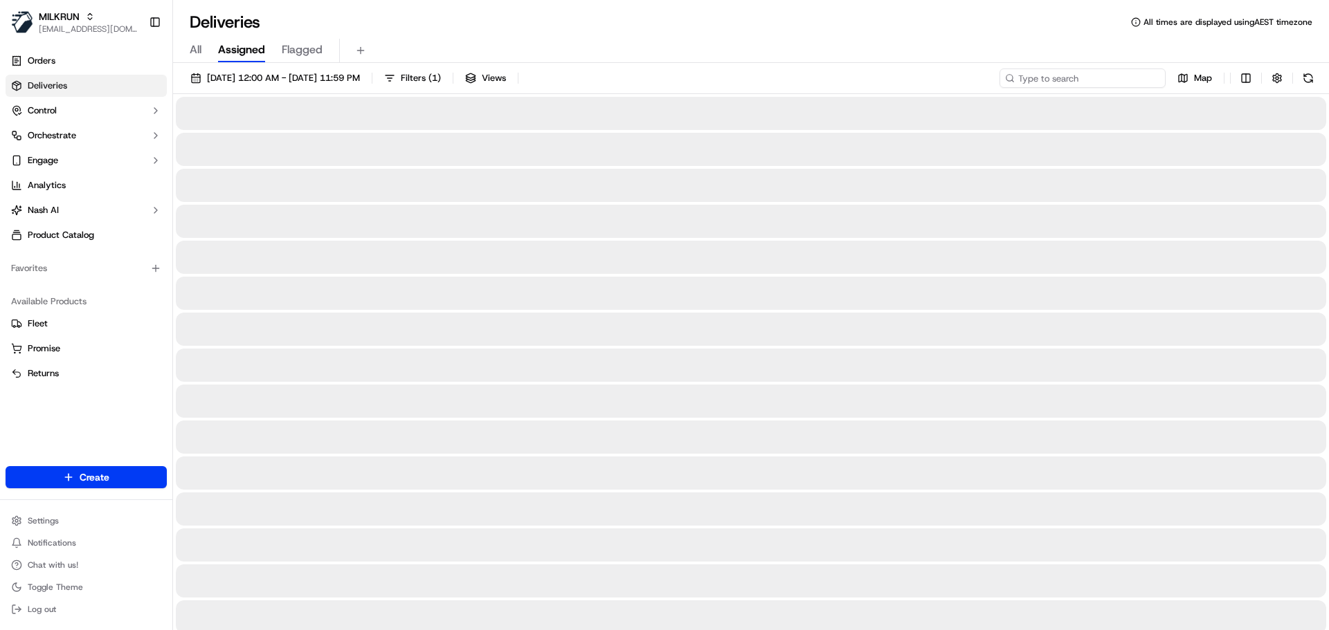
click at [1083, 78] on input at bounding box center [1082, 78] width 166 height 19
paste input "[PERSON_NAME]"
type input "[PERSON_NAME]"
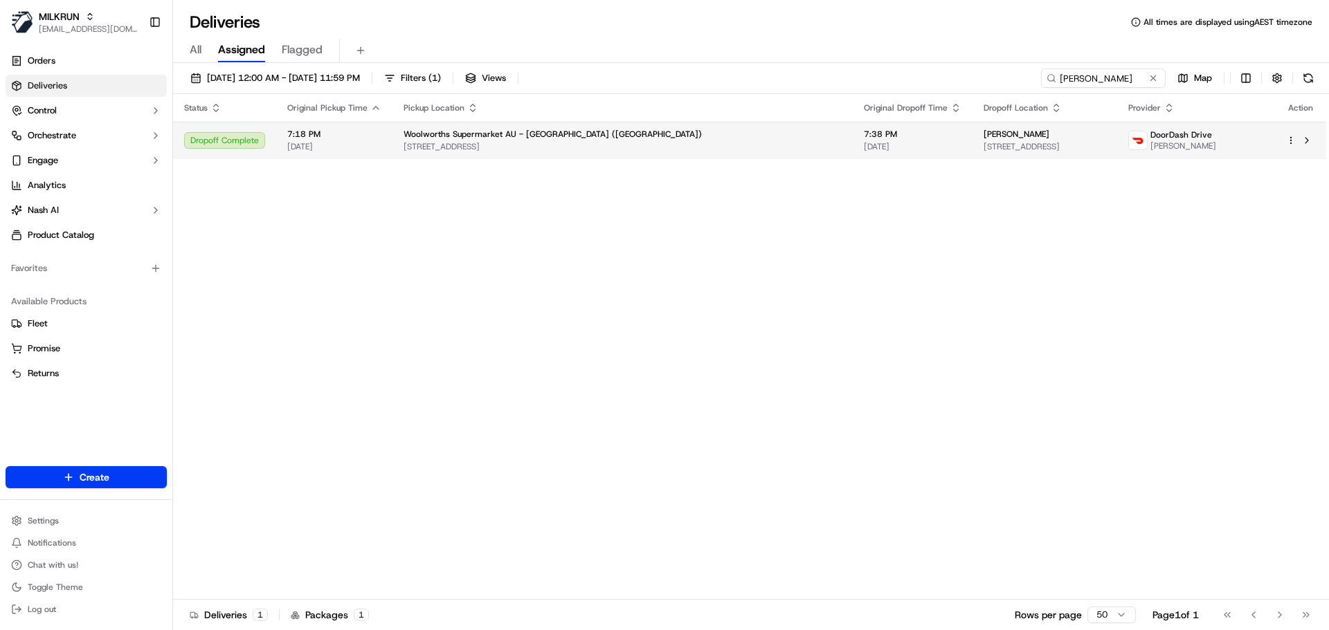
click at [603, 150] on span "[STREET_ADDRESS]" at bounding box center [622, 146] width 438 height 11
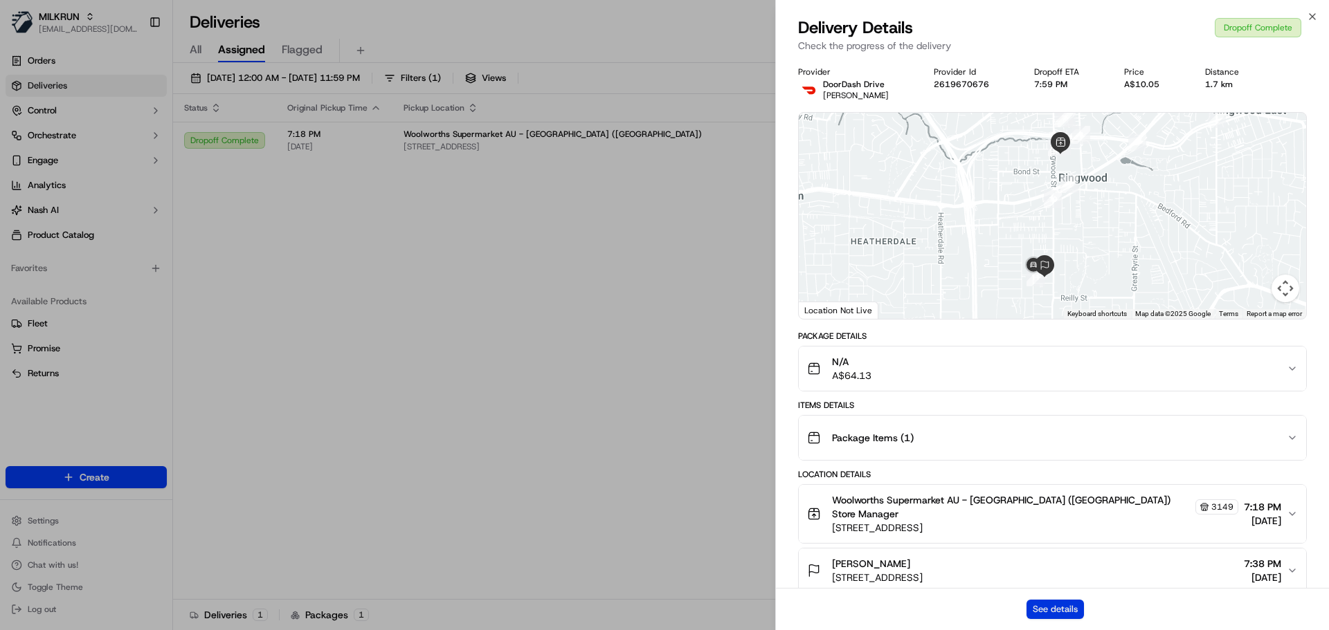
click at [1064, 604] on button "See details" at bounding box center [1054, 609] width 57 height 19
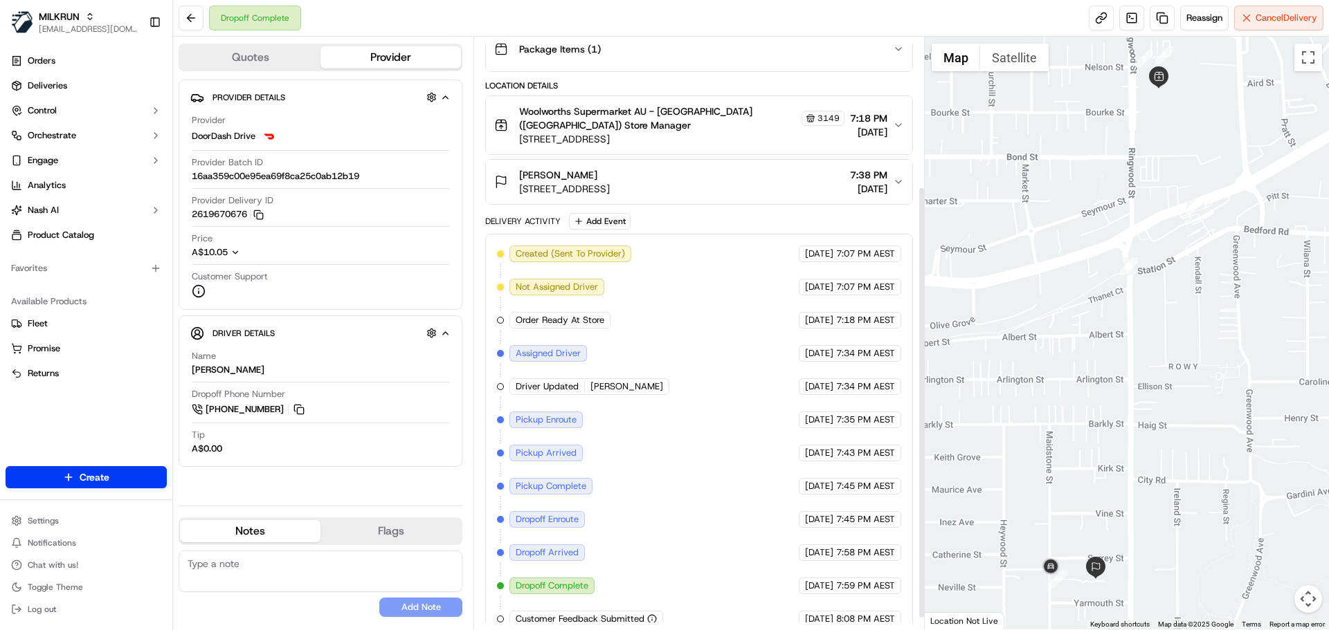
scroll to position [221, 0]
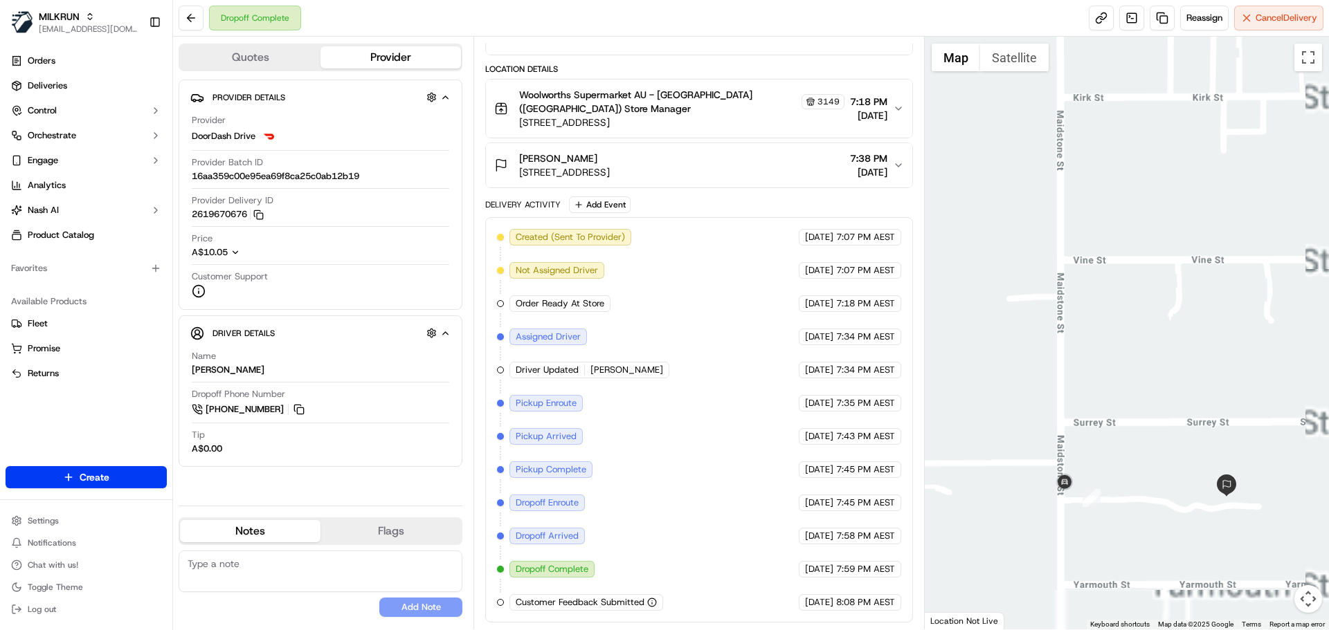
drag, startPoint x: 1085, startPoint y: 550, endPoint x: 1058, endPoint y: 415, distance: 137.8
click at [1058, 415] on div at bounding box center [1127, 333] width 405 height 593
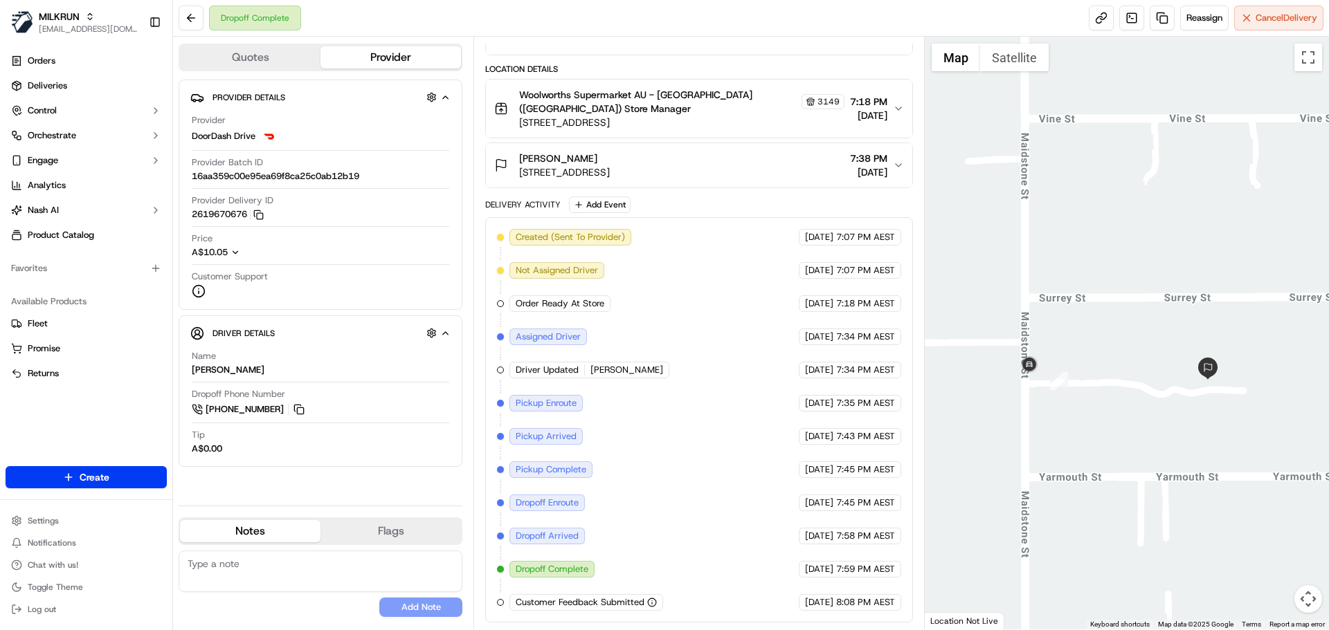
drag, startPoint x: 1152, startPoint y: 473, endPoint x: 1084, endPoint y: 397, distance: 102.5
click at [1084, 397] on div at bounding box center [1127, 333] width 405 height 593
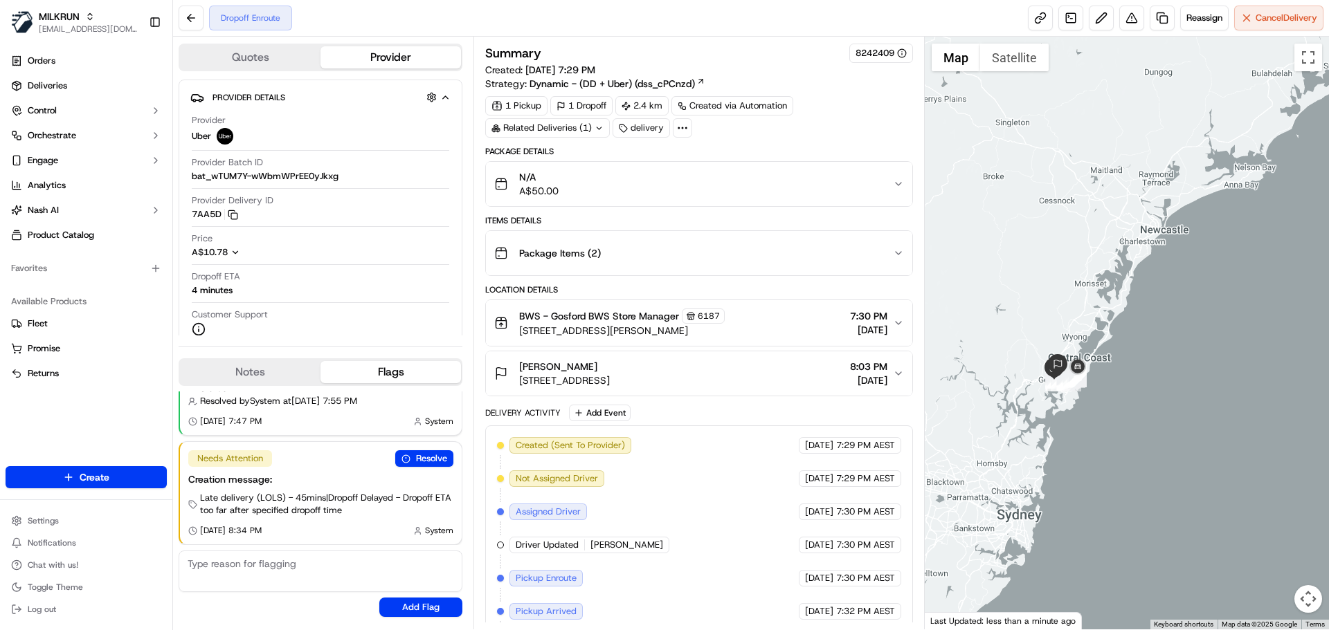
scroll to position [142, 0]
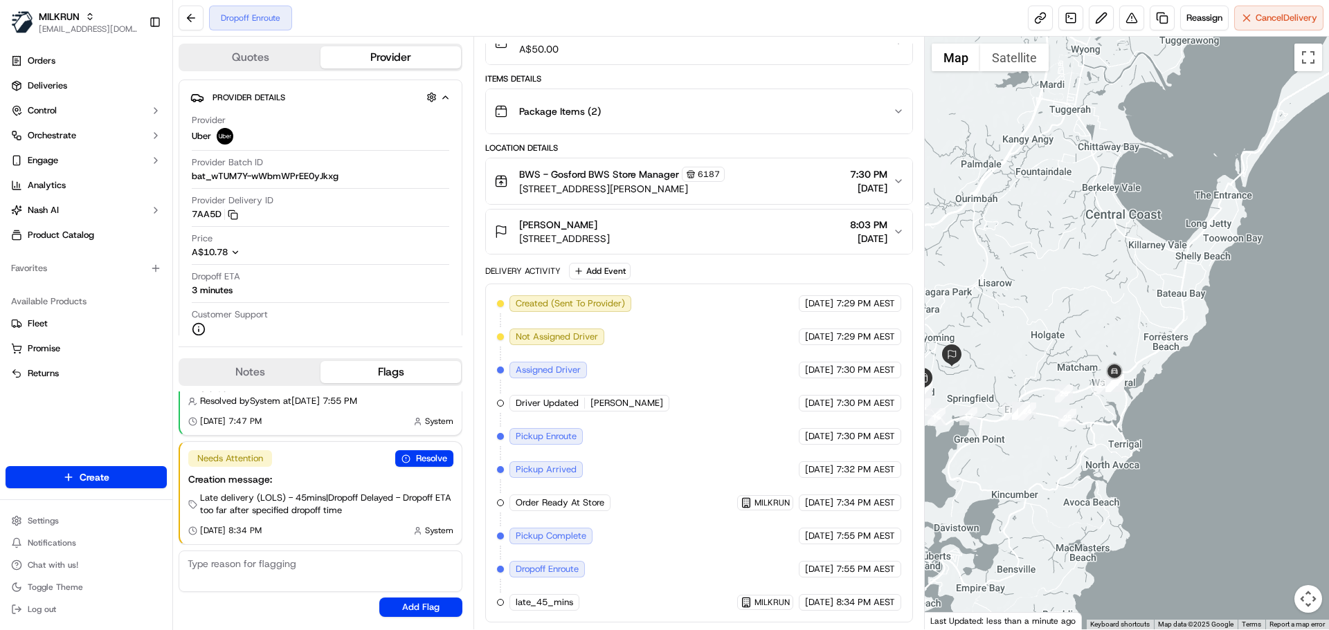
drag, startPoint x: 1010, startPoint y: 372, endPoint x: 1053, endPoint y: 356, distance: 46.2
click at [1053, 356] on div at bounding box center [1127, 333] width 405 height 593
